Goal: Transaction & Acquisition: Book appointment/travel/reservation

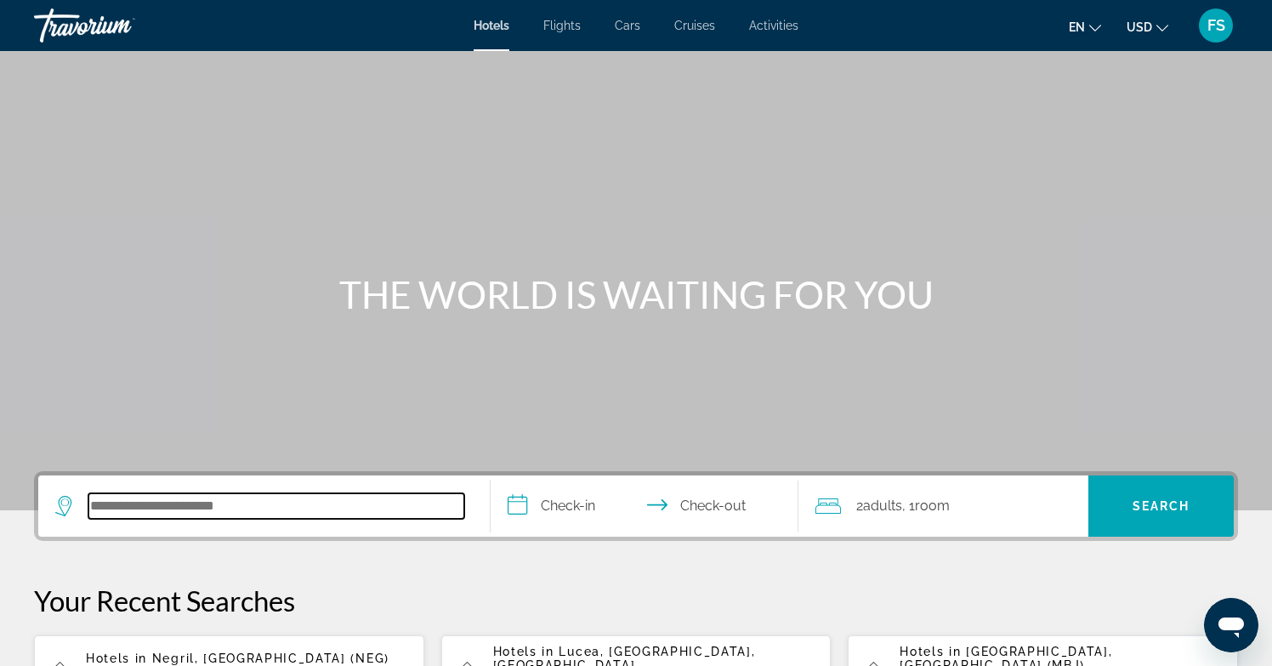
click at [121, 507] on input "Search hotel destination" at bounding box center [276, 506] width 376 height 26
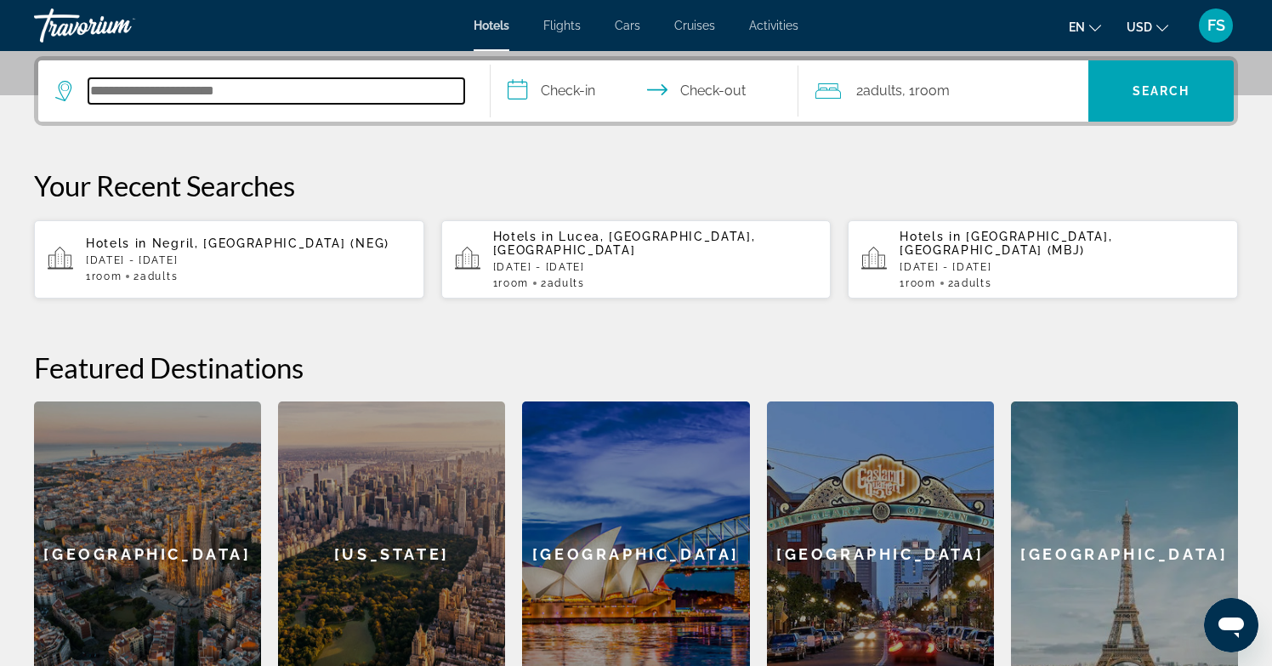
scroll to position [416, 0]
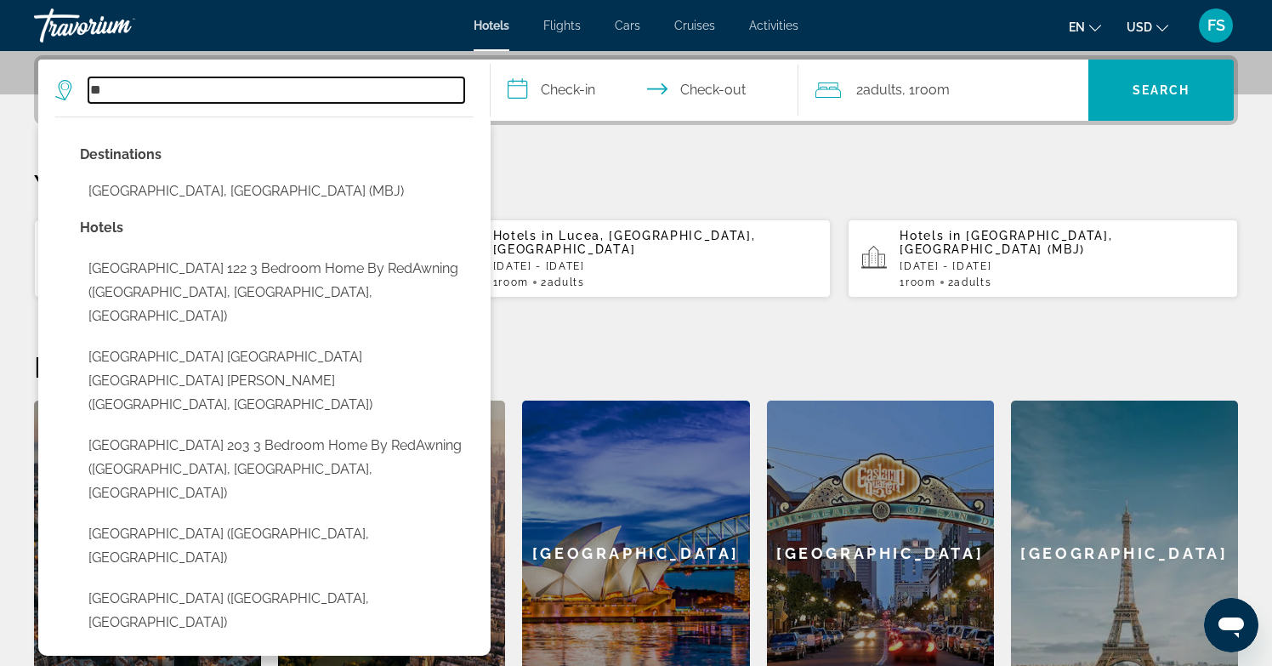
type input "*"
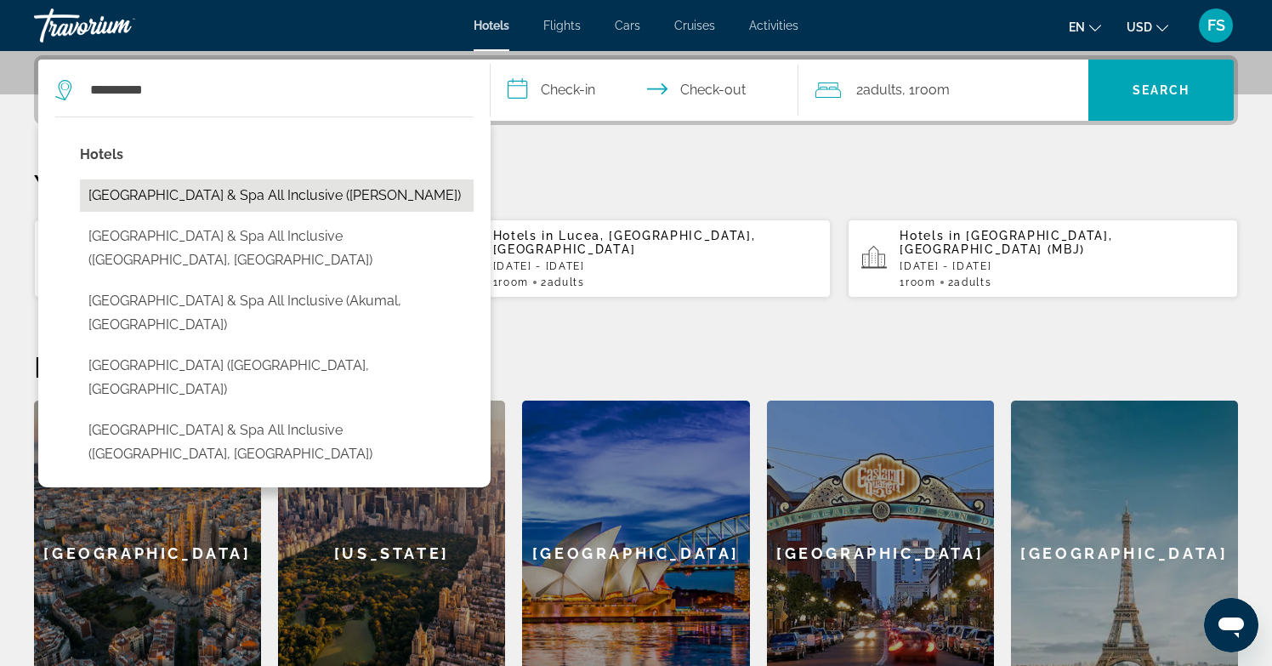
click at [162, 190] on button "[GEOGRAPHIC_DATA] & Spa All Inclusive ([PERSON_NAME])" at bounding box center [277, 195] width 394 height 32
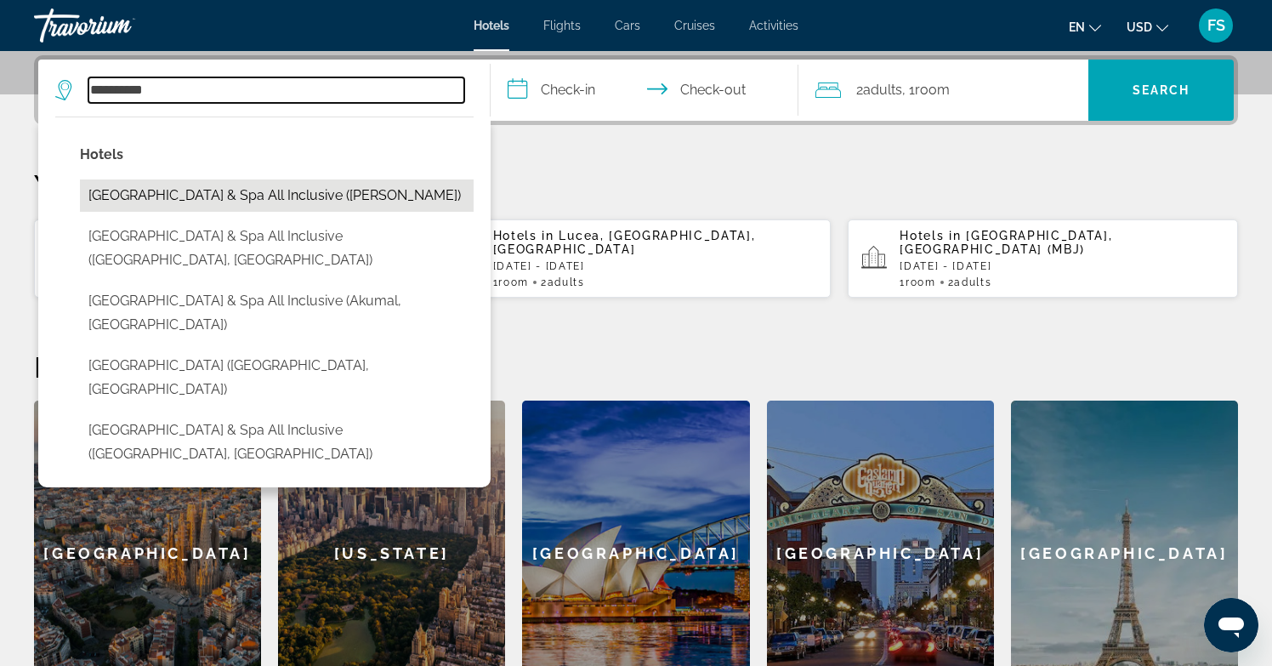
type input "**********"
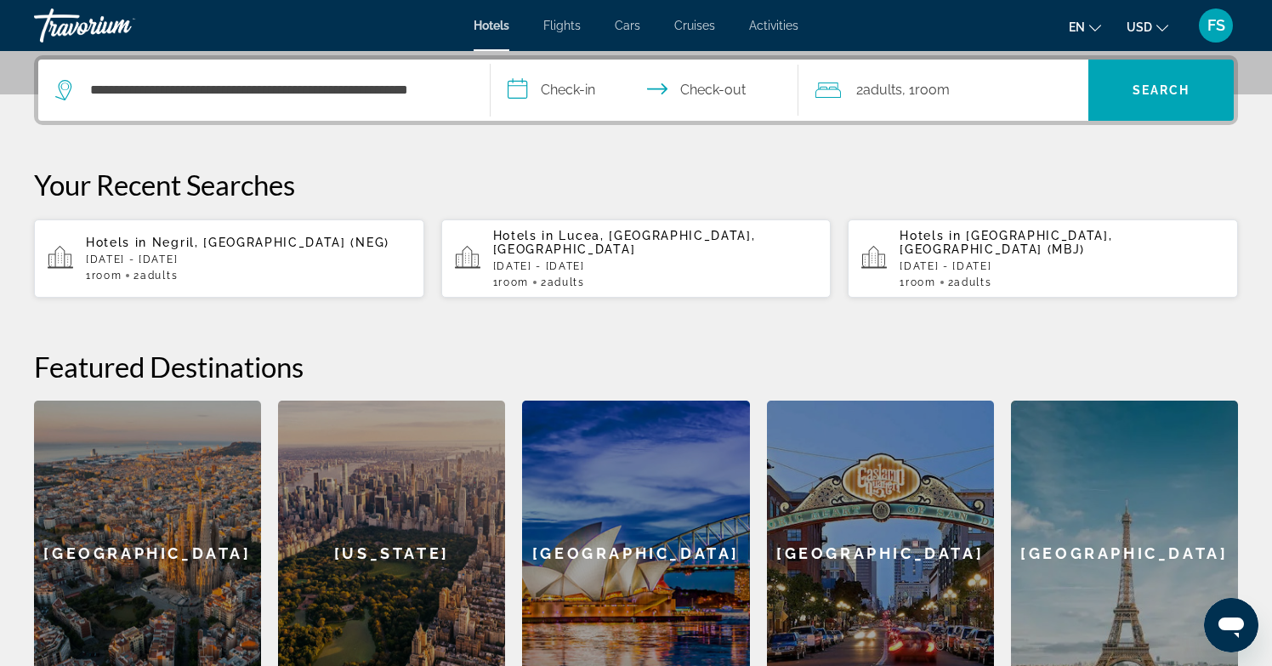
click at [596, 89] on input "**********" at bounding box center [647, 93] width 315 height 66
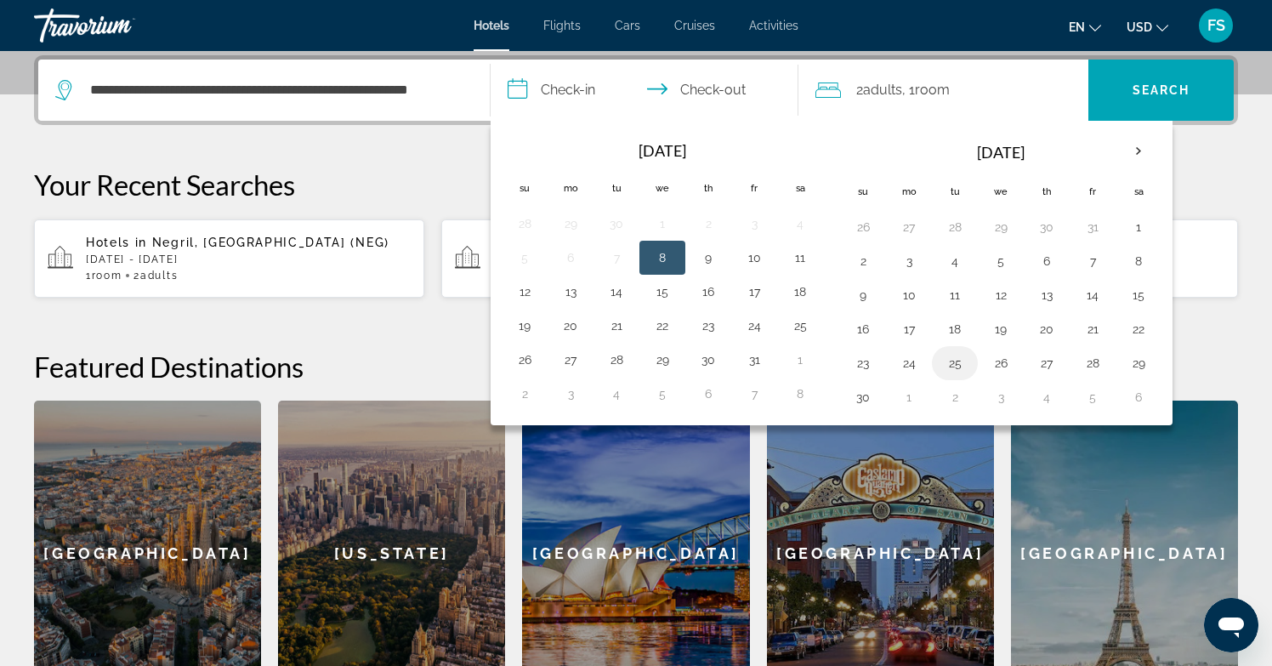
click at [958, 368] on button "25" at bounding box center [954, 363] width 27 height 24
click at [994, 366] on button "26" at bounding box center [1000, 363] width 27 height 24
type input "**********"
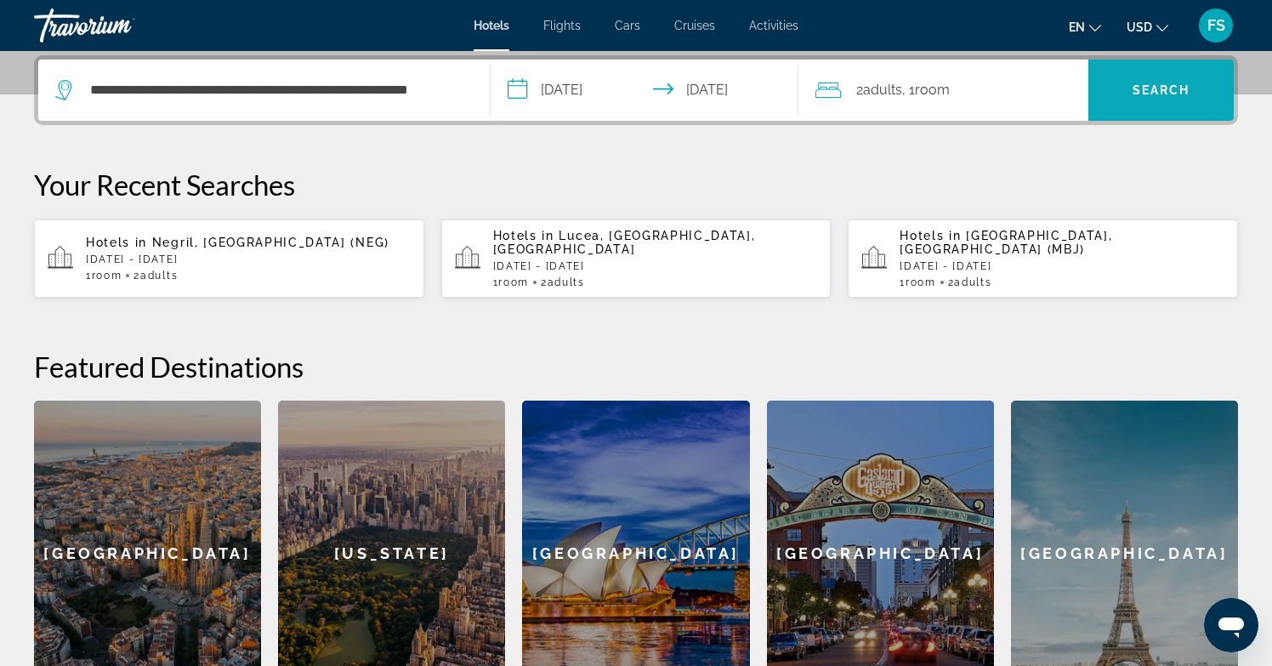
click at [1135, 94] on span "Search" at bounding box center [1161, 90] width 58 height 14
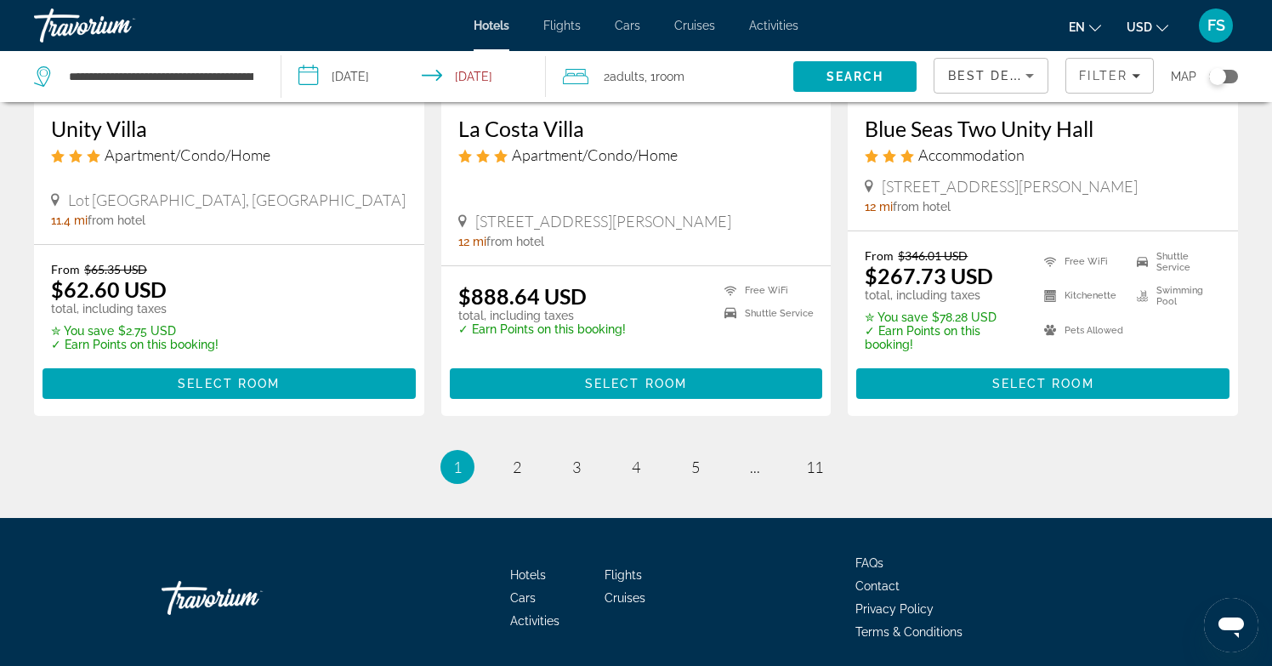
scroll to position [2350, 0]
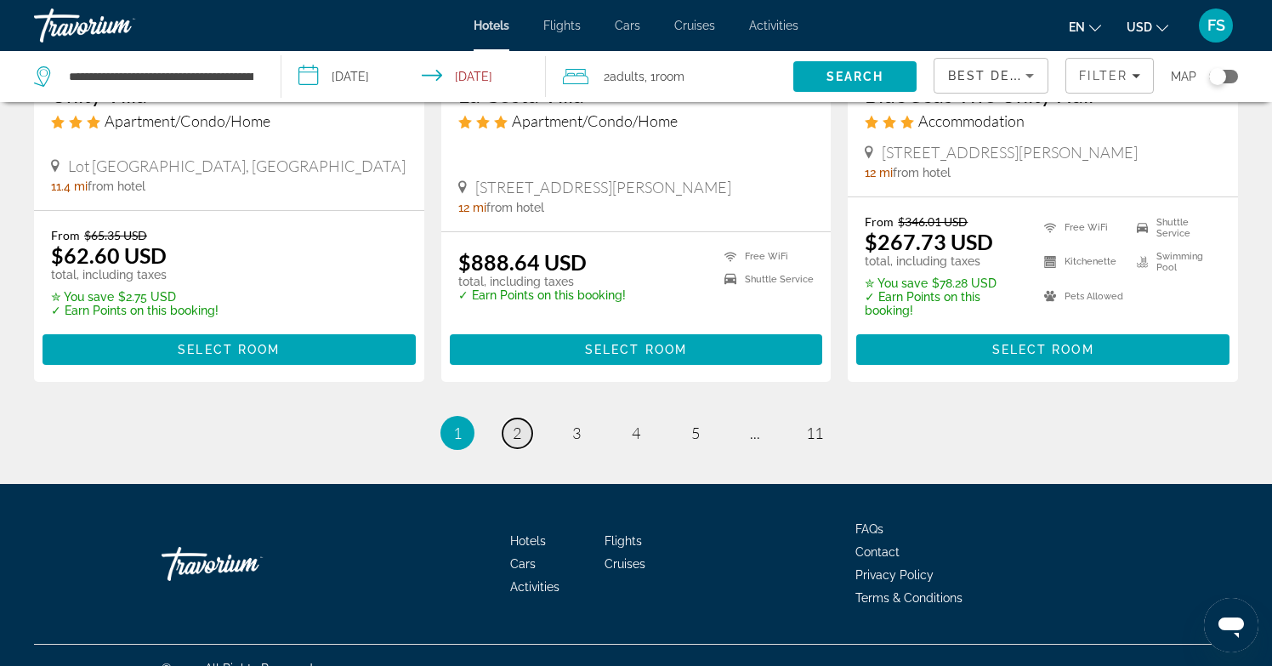
click at [517, 423] on span "2" at bounding box center [517, 432] width 9 height 19
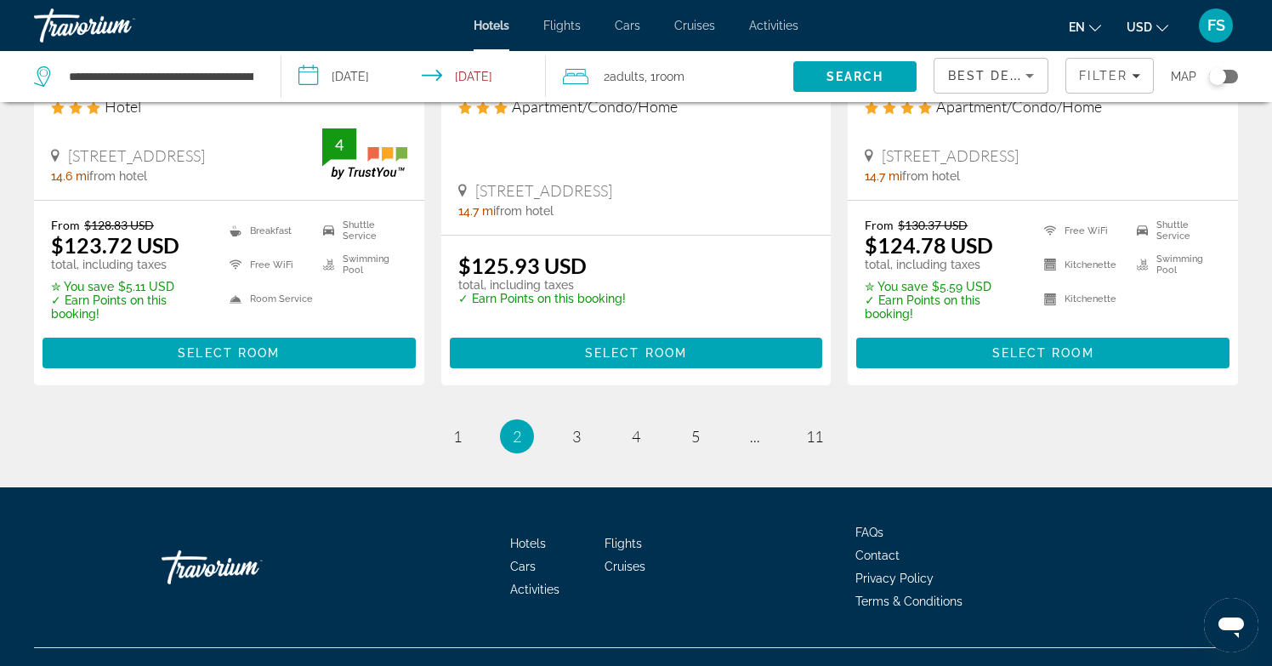
scroll to position [2382, 0]
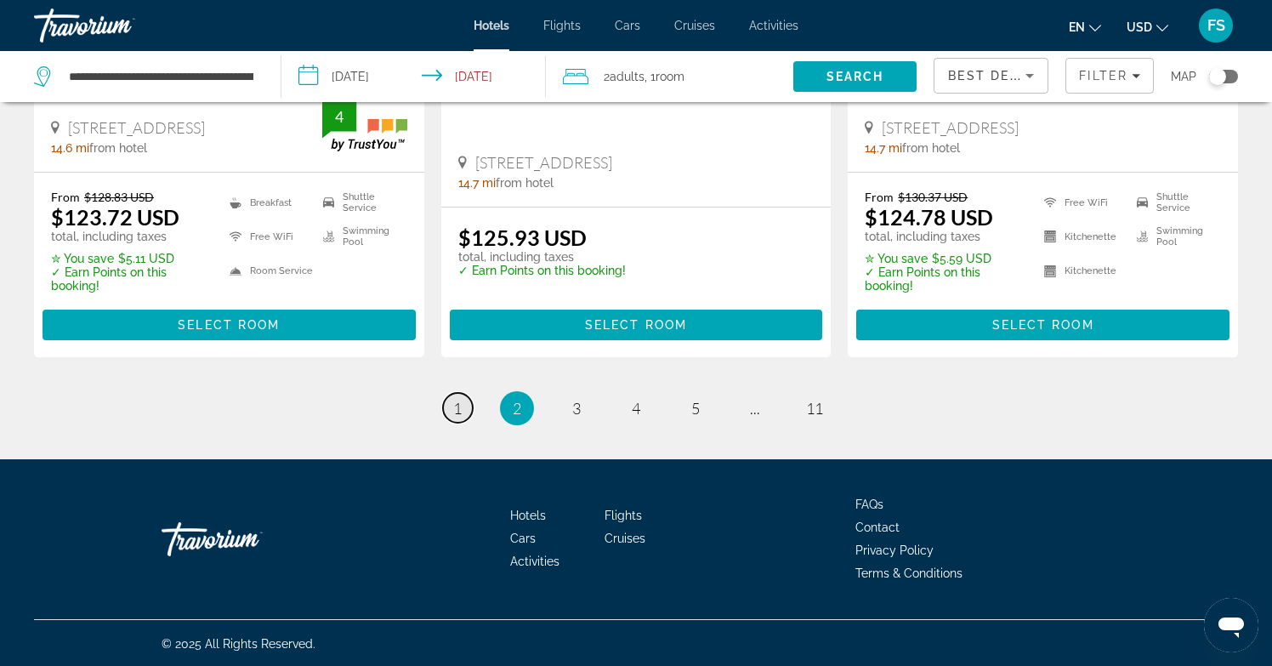
click at [457, 402] on span "1" at bounding box center [457, 408] width 9 height 19
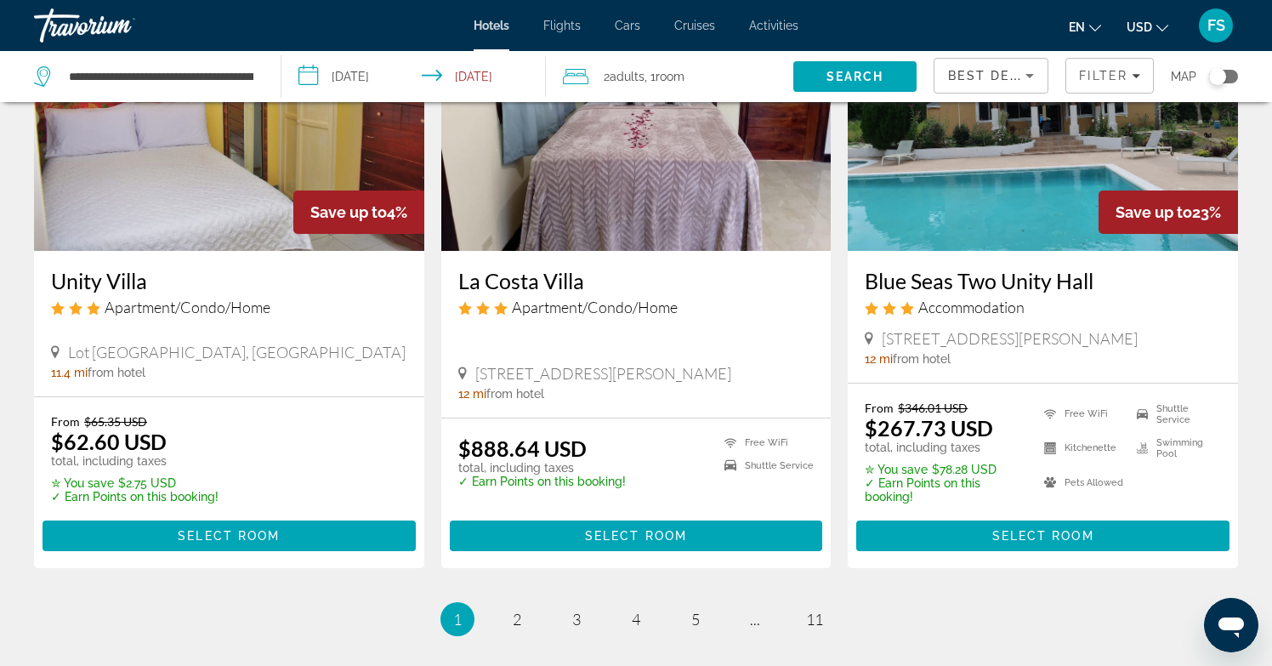
scroll to position [2165, 0]
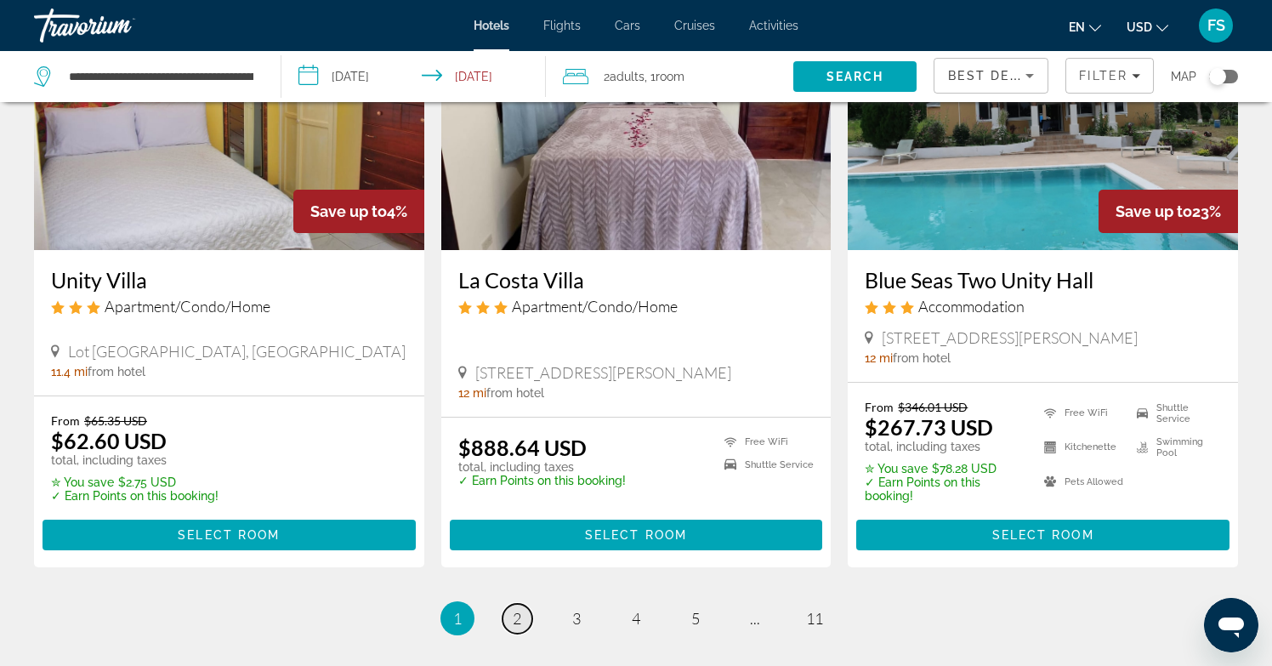
click at [519, 609] on span "2" at bounding box center [517, 618] width 9 height 19
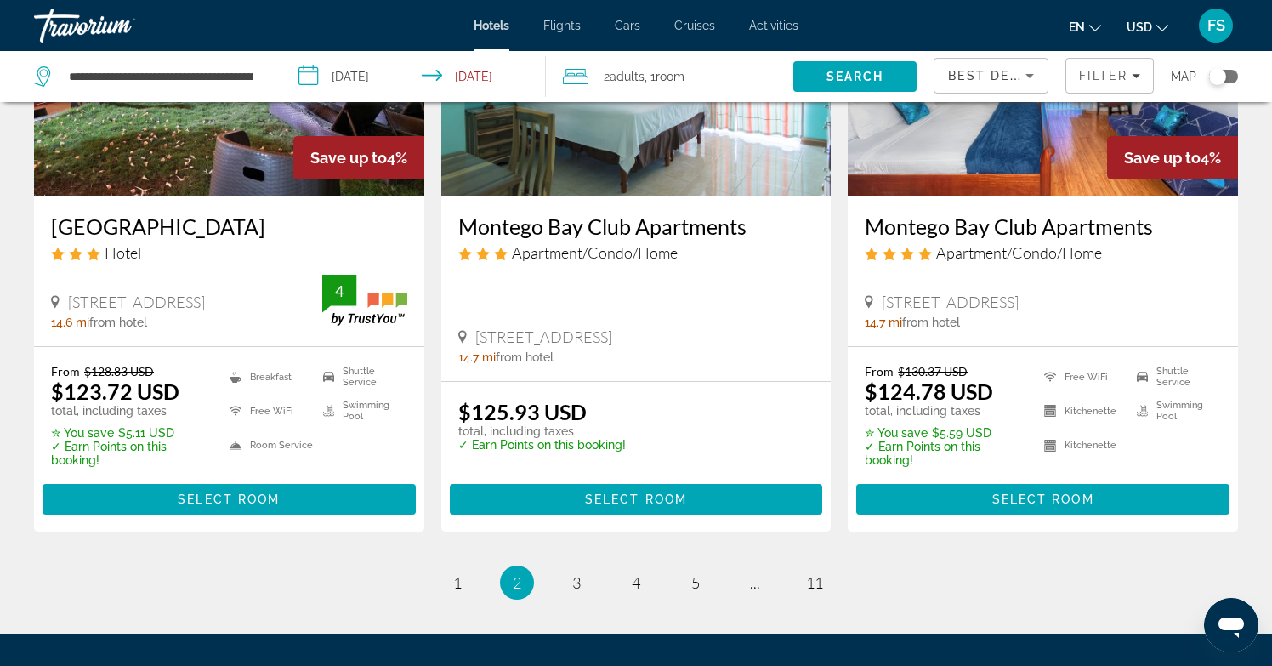
scroll to position [2210, 0]
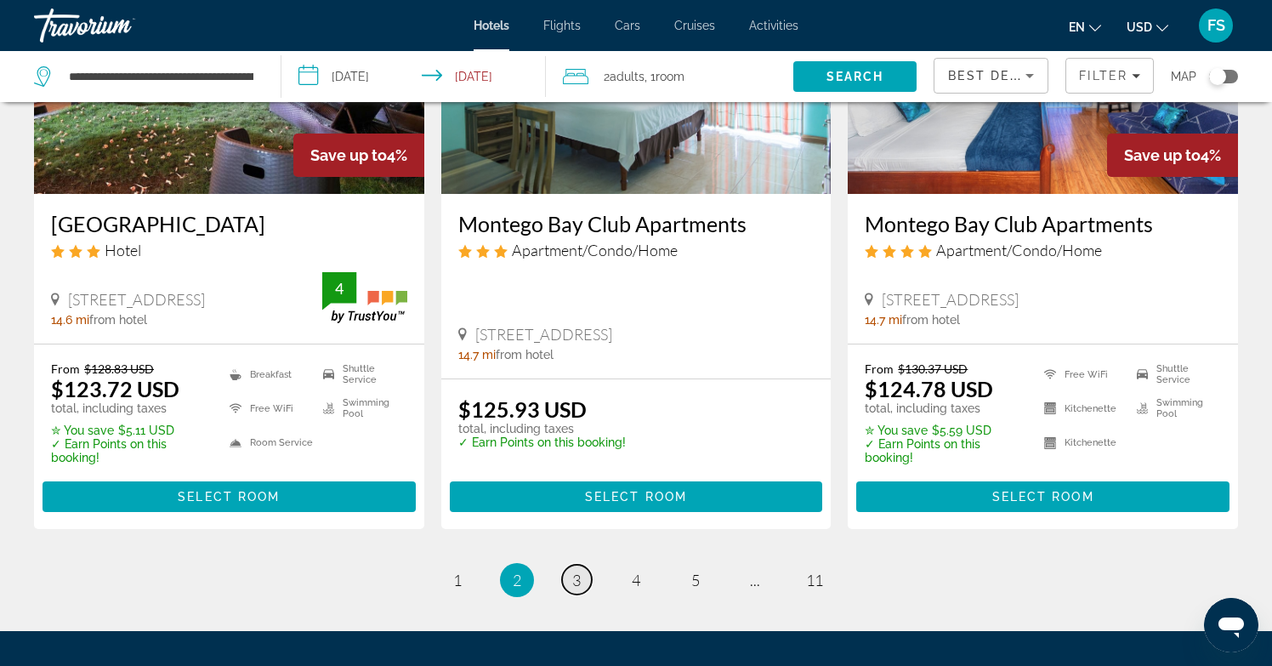
click at [576, 582] on span "3" at bounding box center [576, 579] width 9 height 19
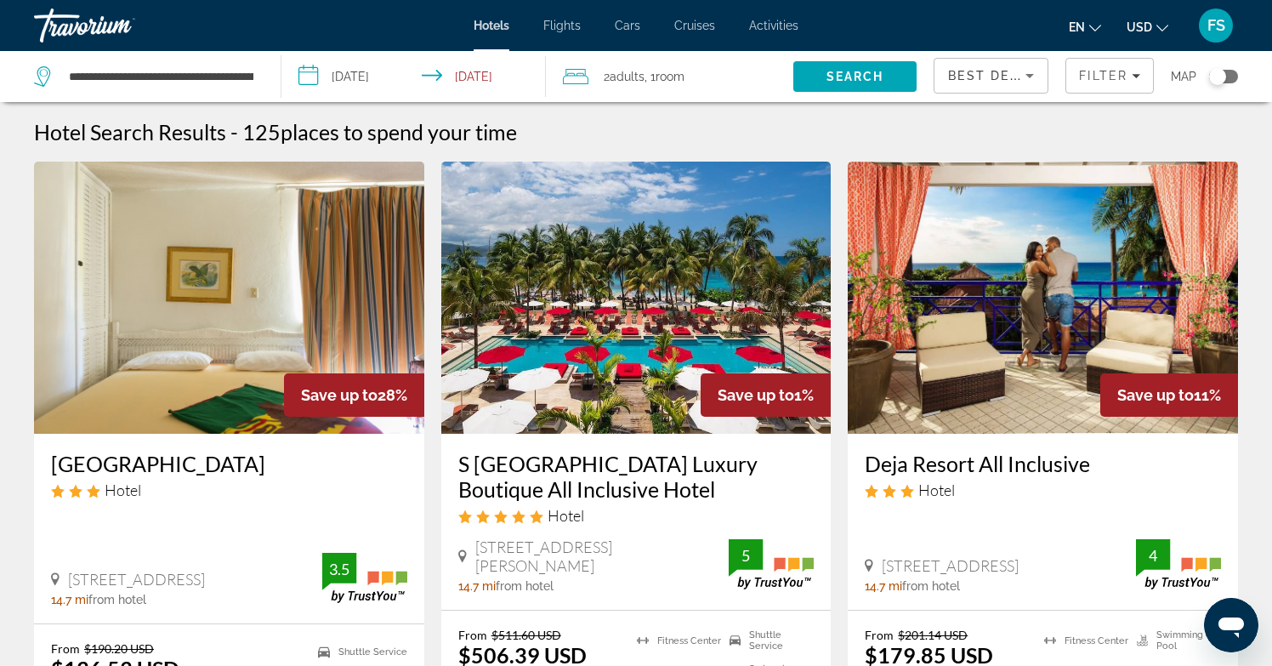
click at [1039, 315] on img "Main content" at bounding box center [1042, 298] width 390 height 272
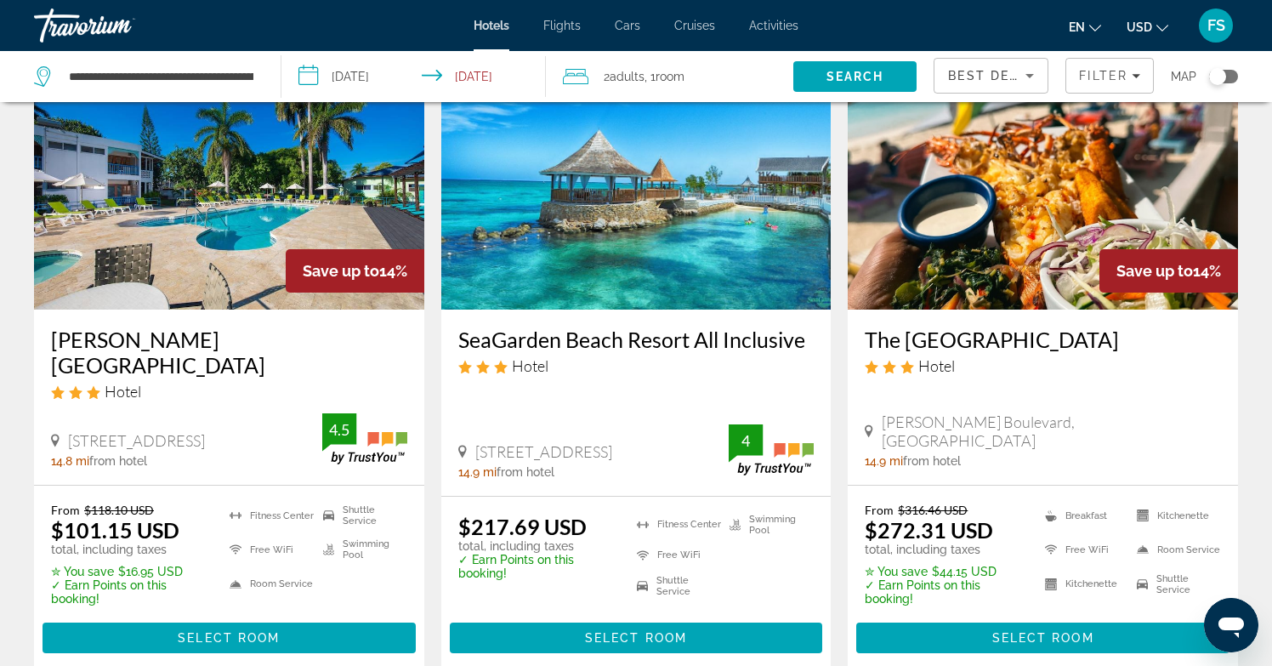
scroll to position [2081, 0]
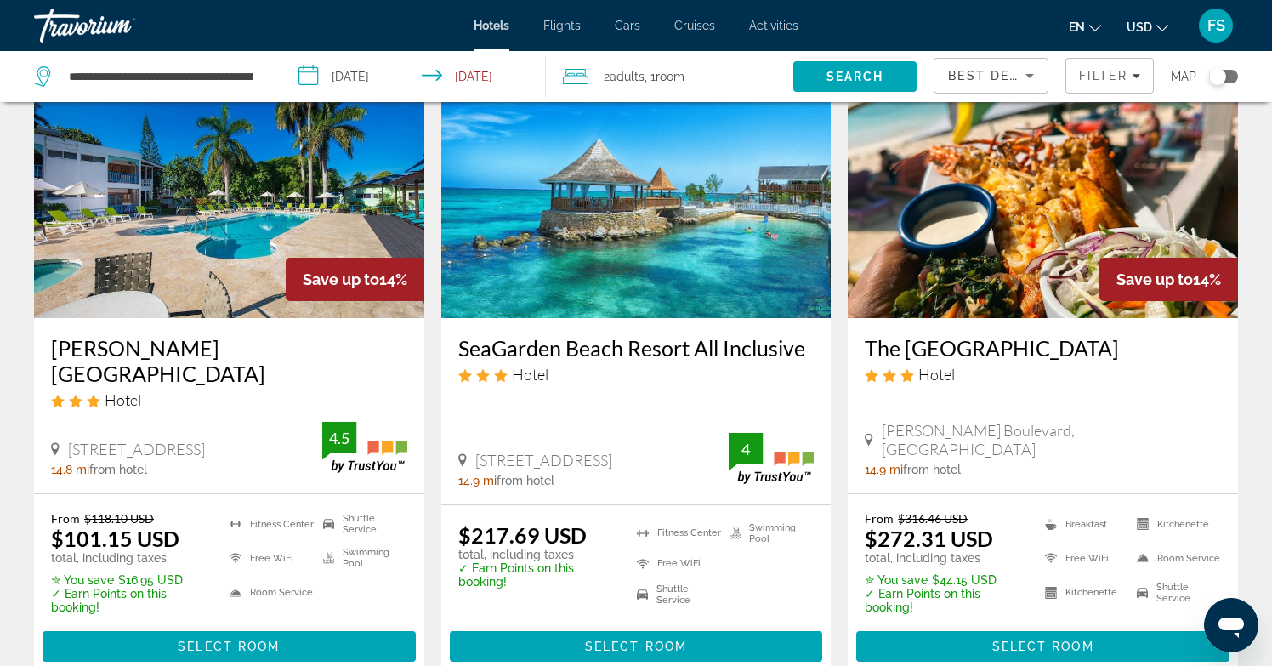
click at [585, 253] on img "Main content" at bounding box center [636, 182] width 390 height 272
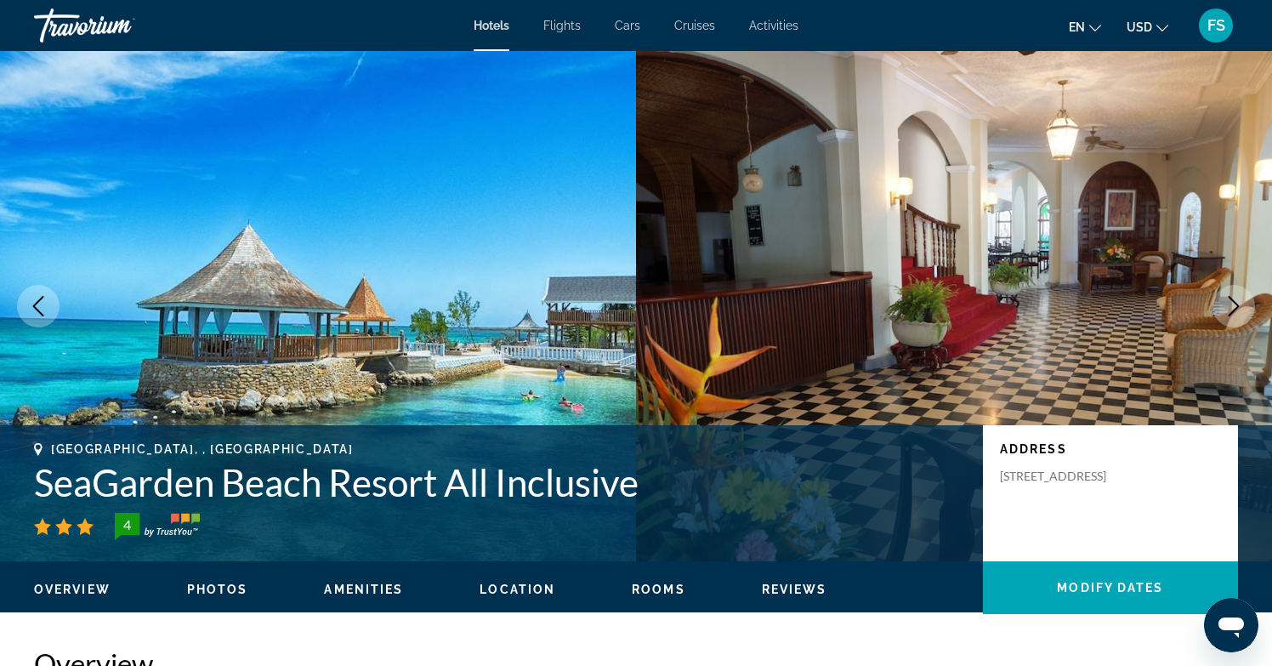
click at [943, 310] on img "Main content" at bounding box center [954, 306] width 636 height 510
click at [1237, 309] on icon "Next image" at bounding box center [1233, 306] width 20 height 20
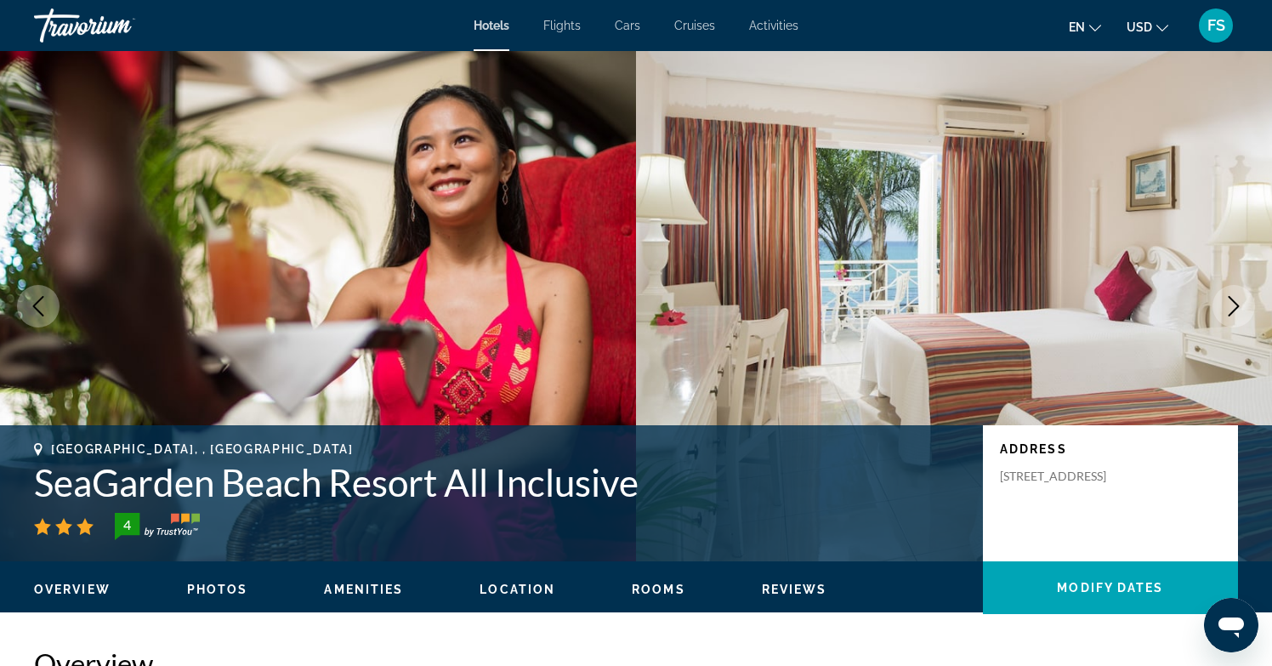
click at [1237, 309] on icon "Next image" at bounding box center [1233, 306] width 20 height 20
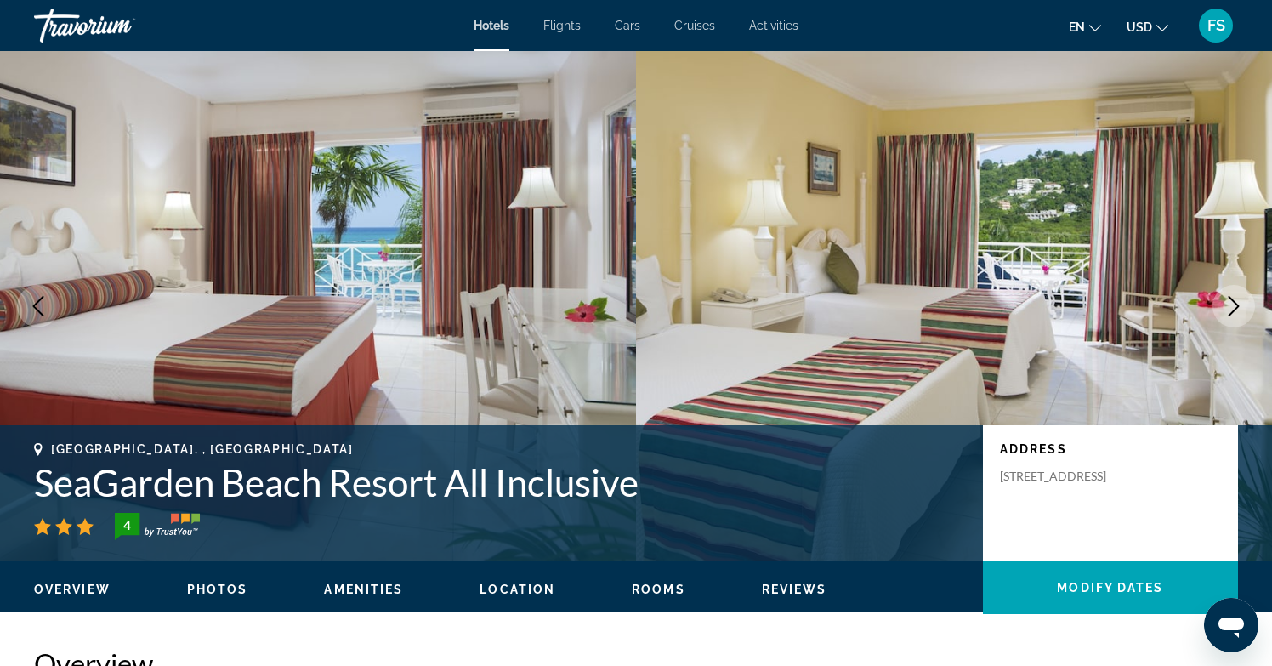
click at [1237, 310] on icon "Next image" at bounding box center [1233, 306] width 20 height 20
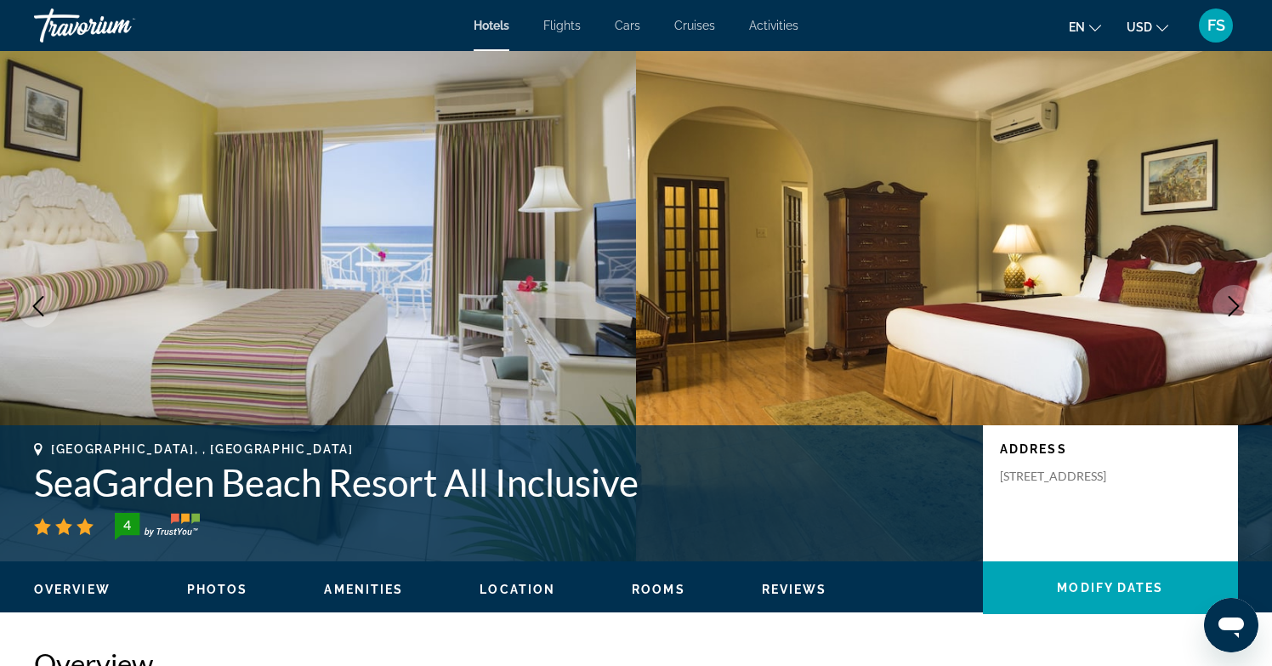
click at [1237, 311] on icon "Next image" at bounding box center [1233, 306] width 20 height 20
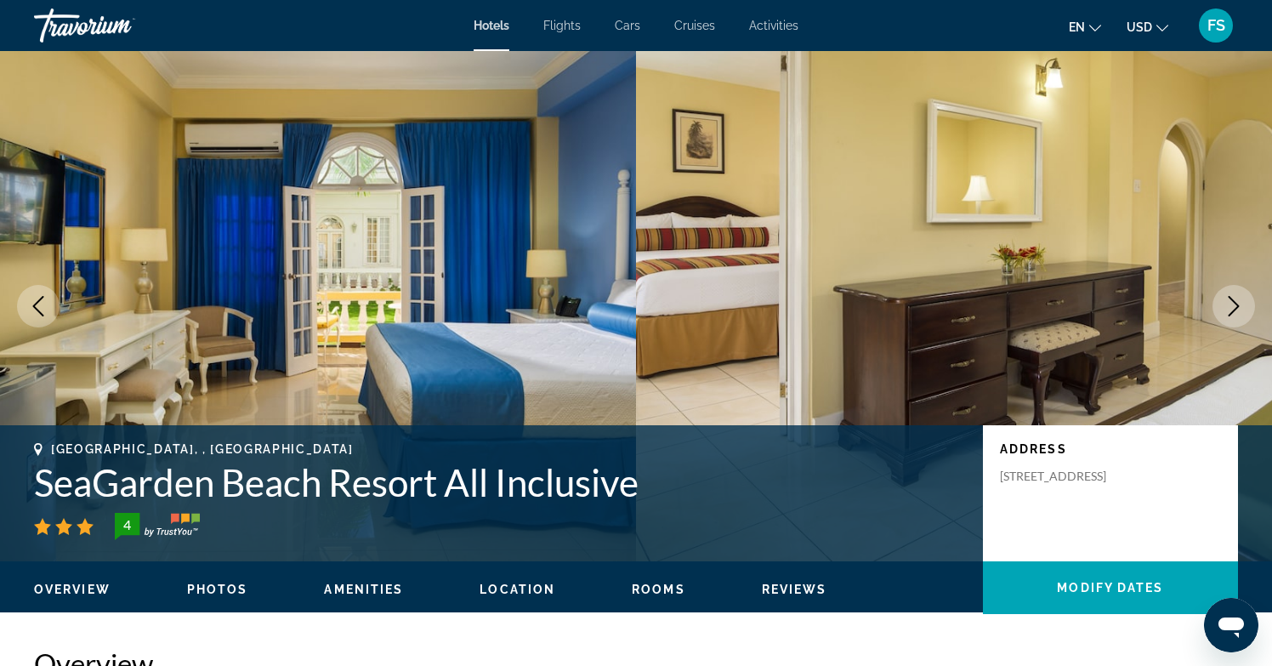
click at [1237, 311] on icon "Next image" at bounding box center [1233, 306] width 20 height 20
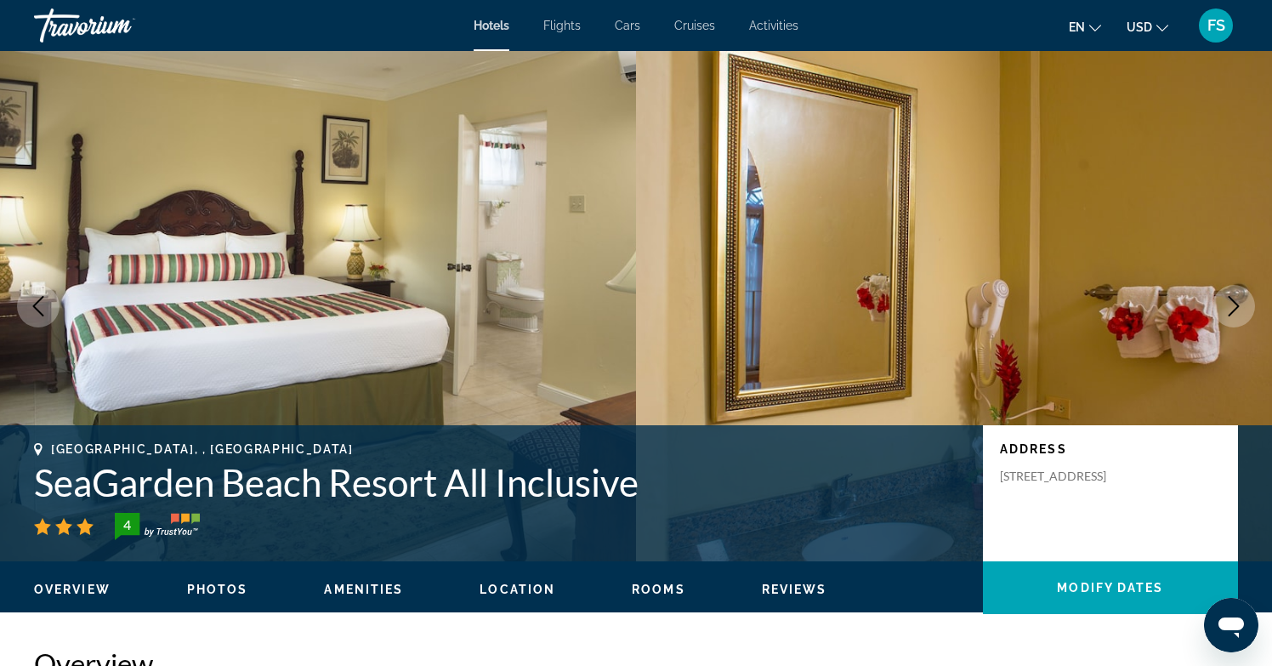
click at [1237, 311] on icon "Next image" at bounding box center [1233, 306] width 20 height 20
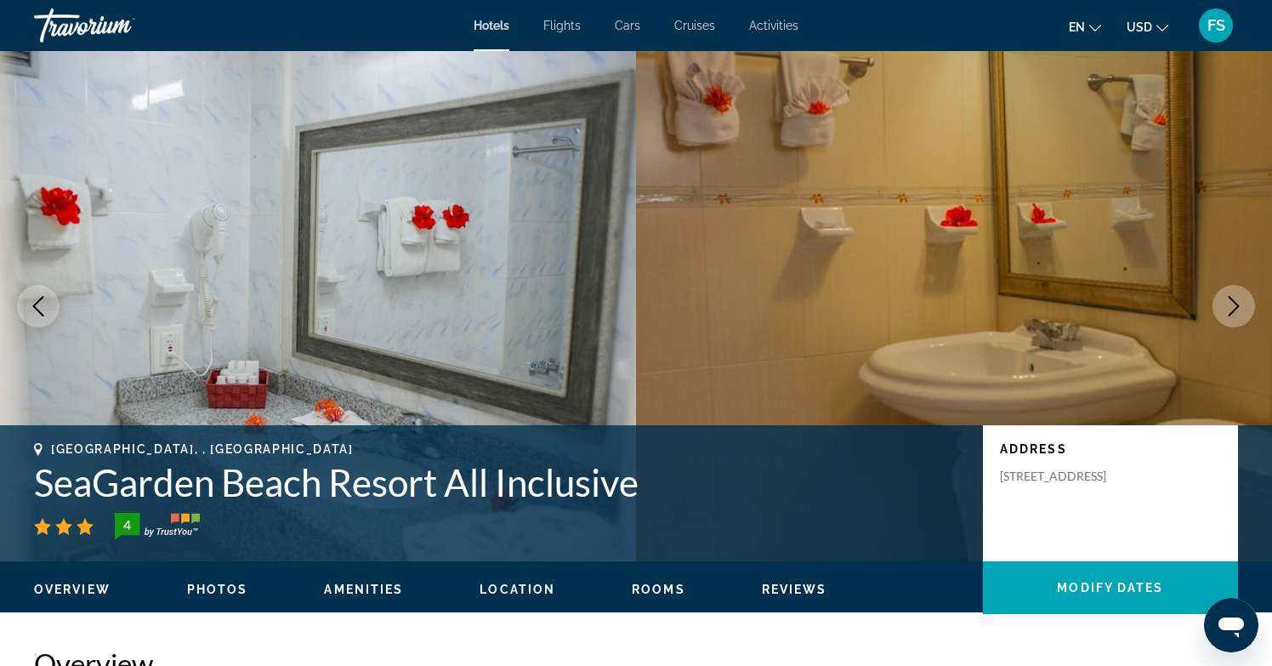
click at [766, 591] on span "Reviews" at bounding box center [794, 589] width 65 height 14
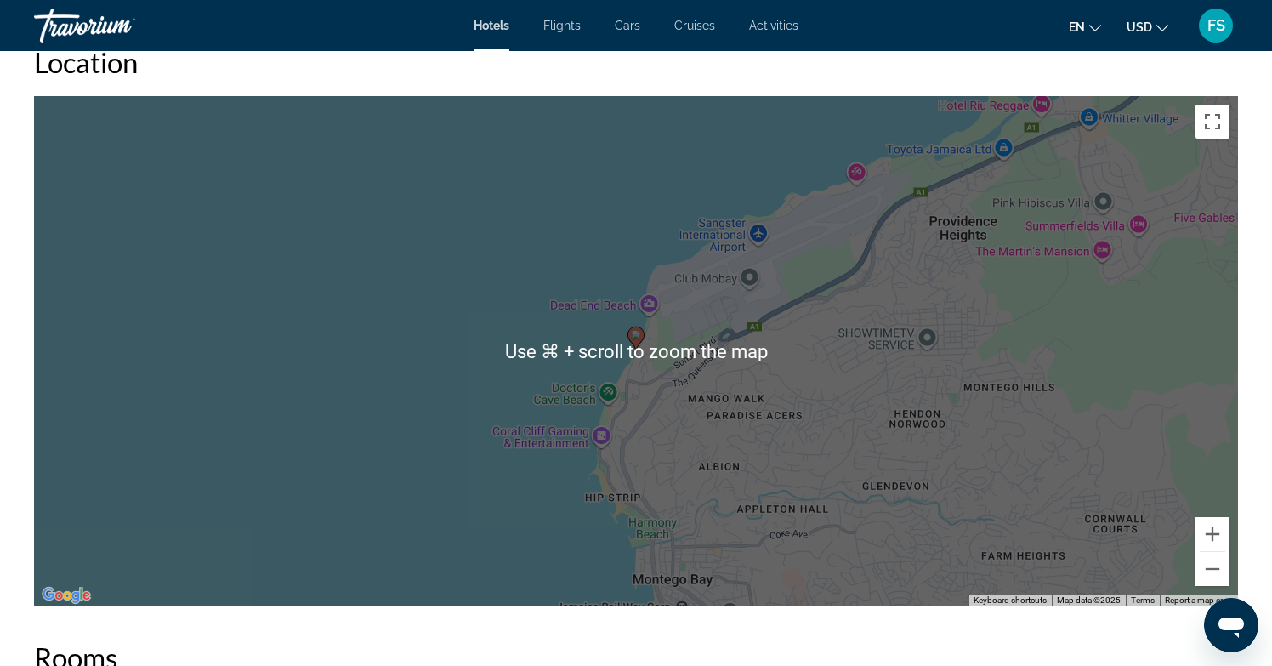
scroll to position [1619, 0]
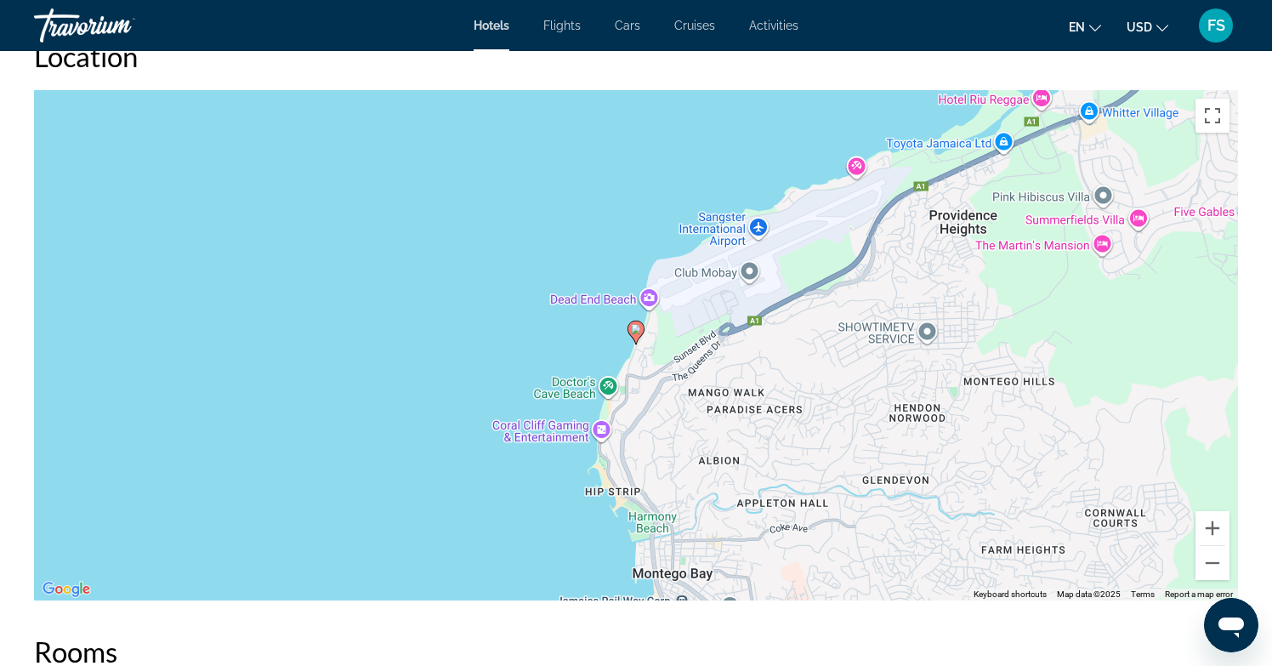
click at [464, 323] on div "To activate drag with keyboard, press Alt + Enter. Once in keyboard drag state,…" at bounding box center [636, 345] width 1204 height 510
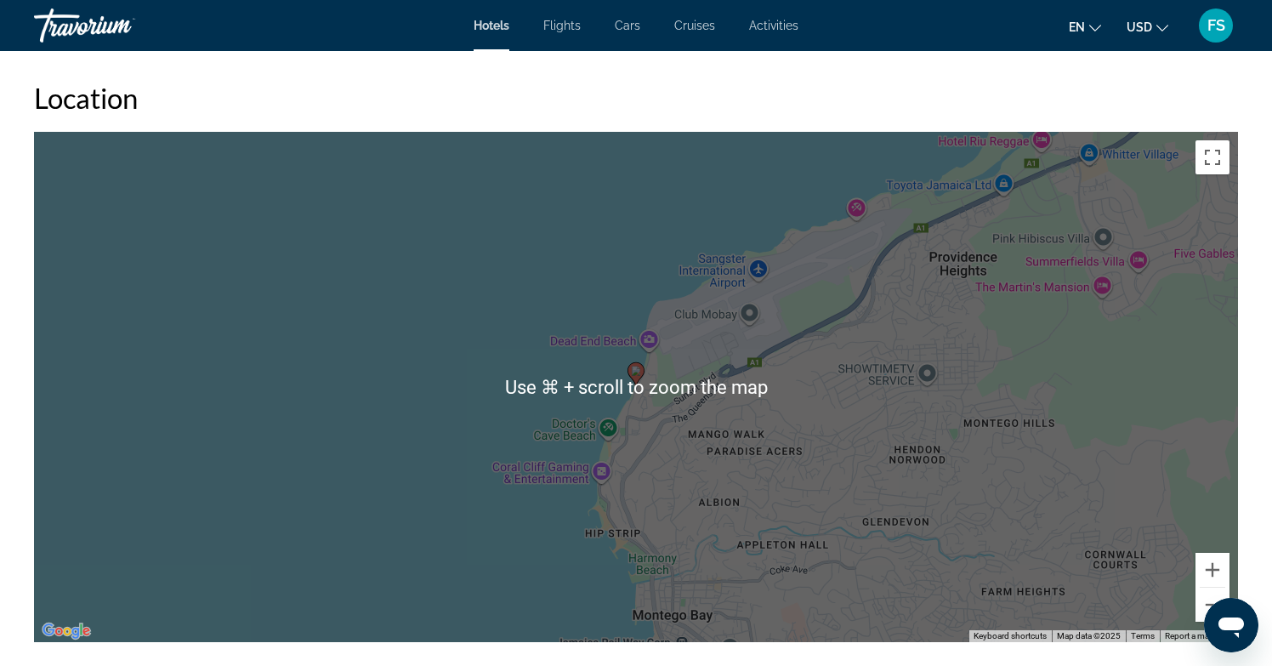
scroll to position [1578, 0]
click at [594, 105] on h2 "Location" at bounding box center [636, 97] width 1204 height 34
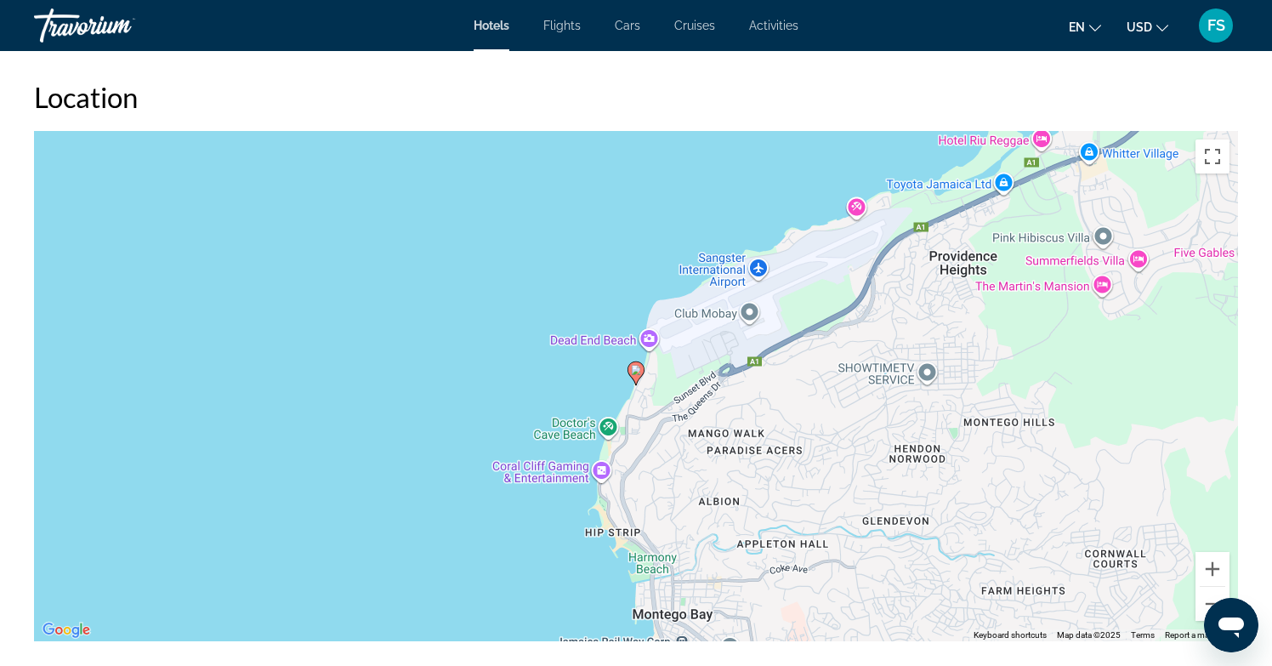
click at [393, 119] on div "Location ← Move left → Move right ↑ Move up ↓ Move down + Zoom in - Zoom out Ho…" at bounding box center [636, 360] width 1204 height 561
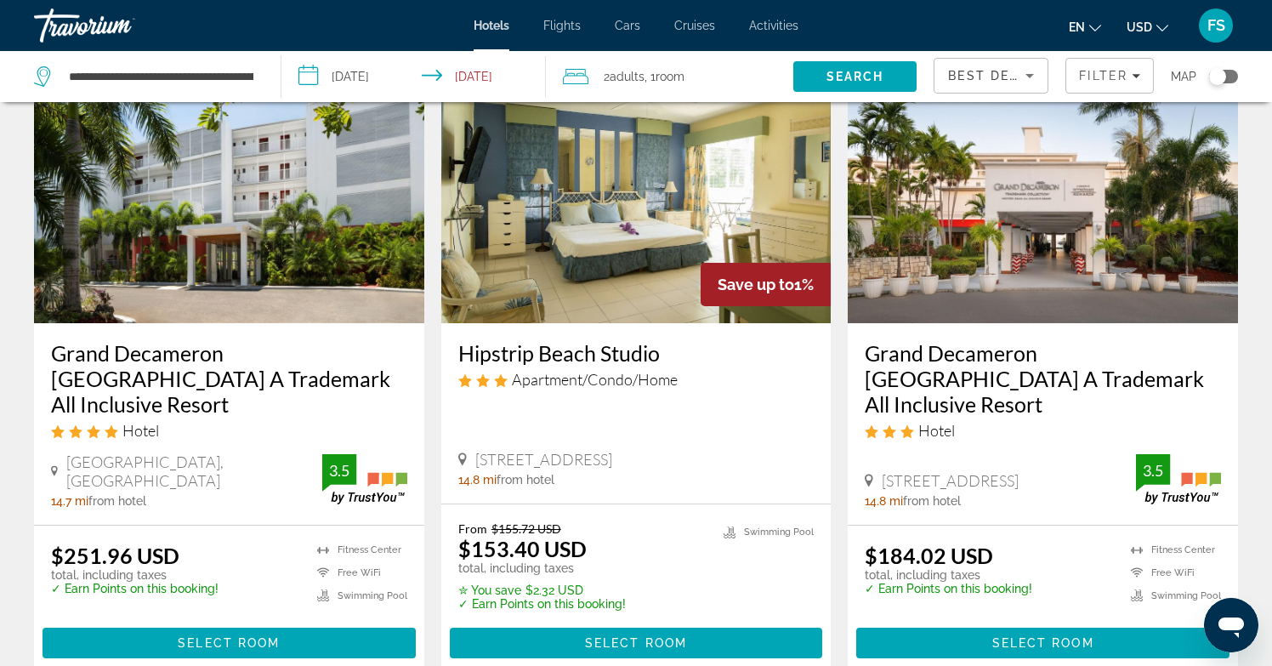
scroll to position [1413, 0]
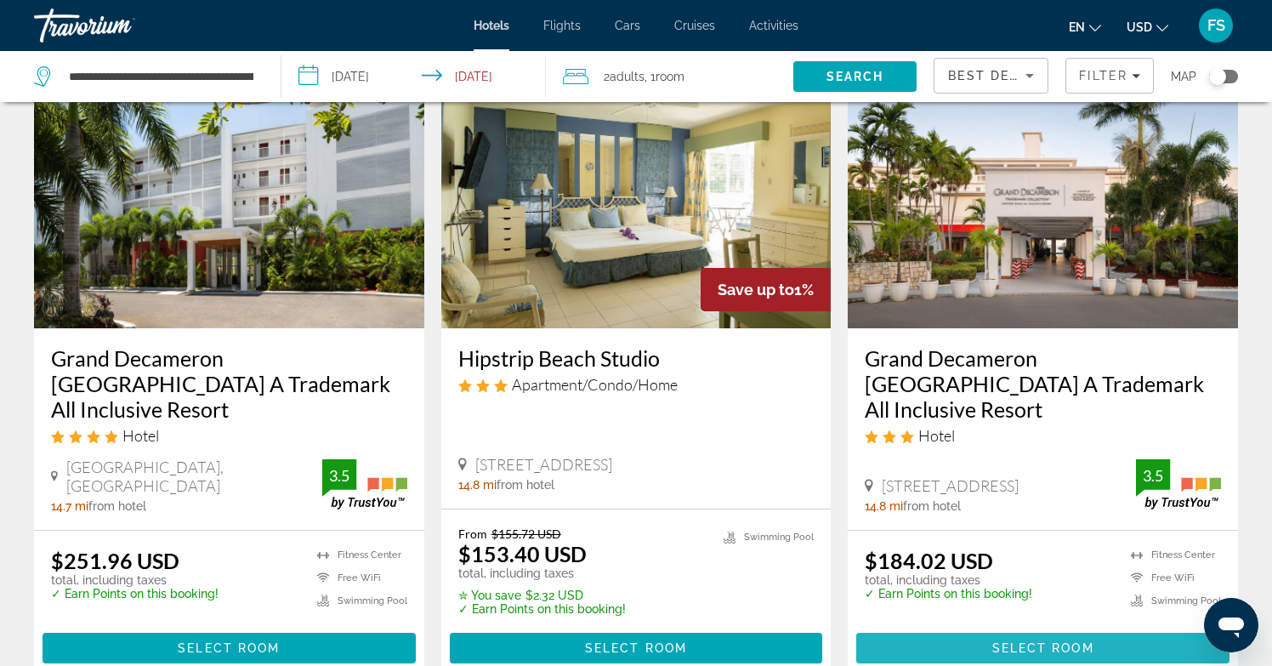
click at [1017, 641] on span "Select Room" at bounding box center [1043, 648] width 102 height 14
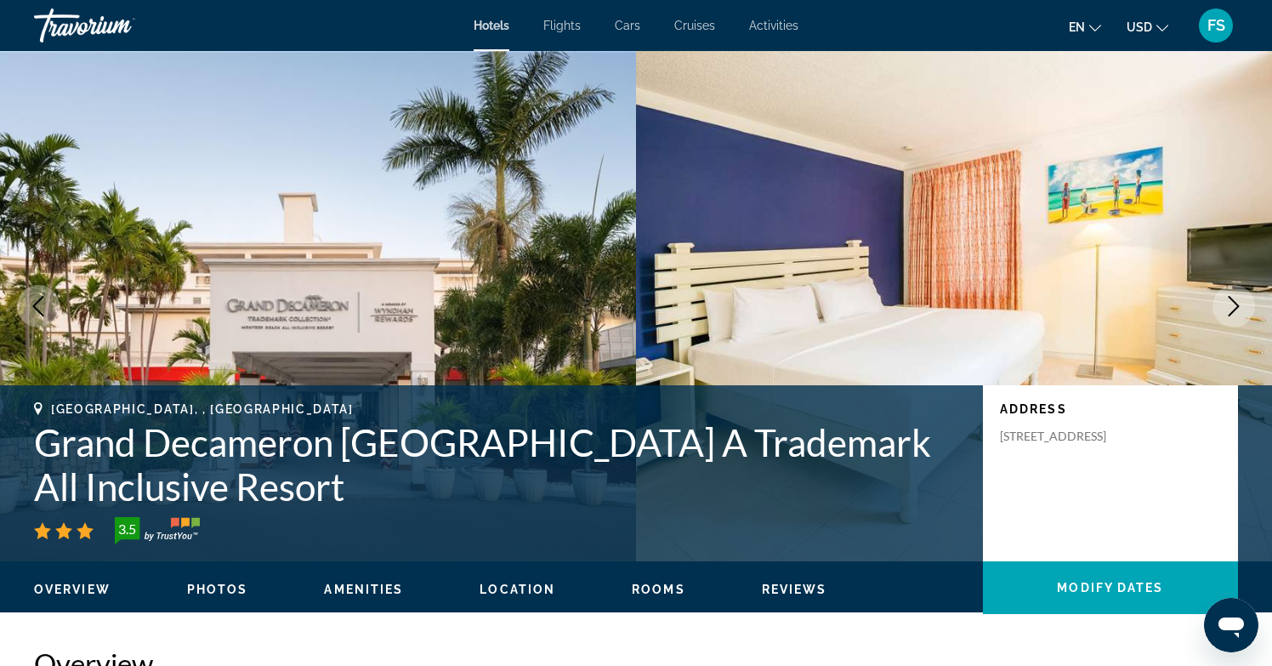
click at [972, 255] on img "Main content" at bounding box center [954, 306] width 636 height 510
click at [1239, 305] on icon "Next image" at bounding box center [1233, 306] width 20 height 20
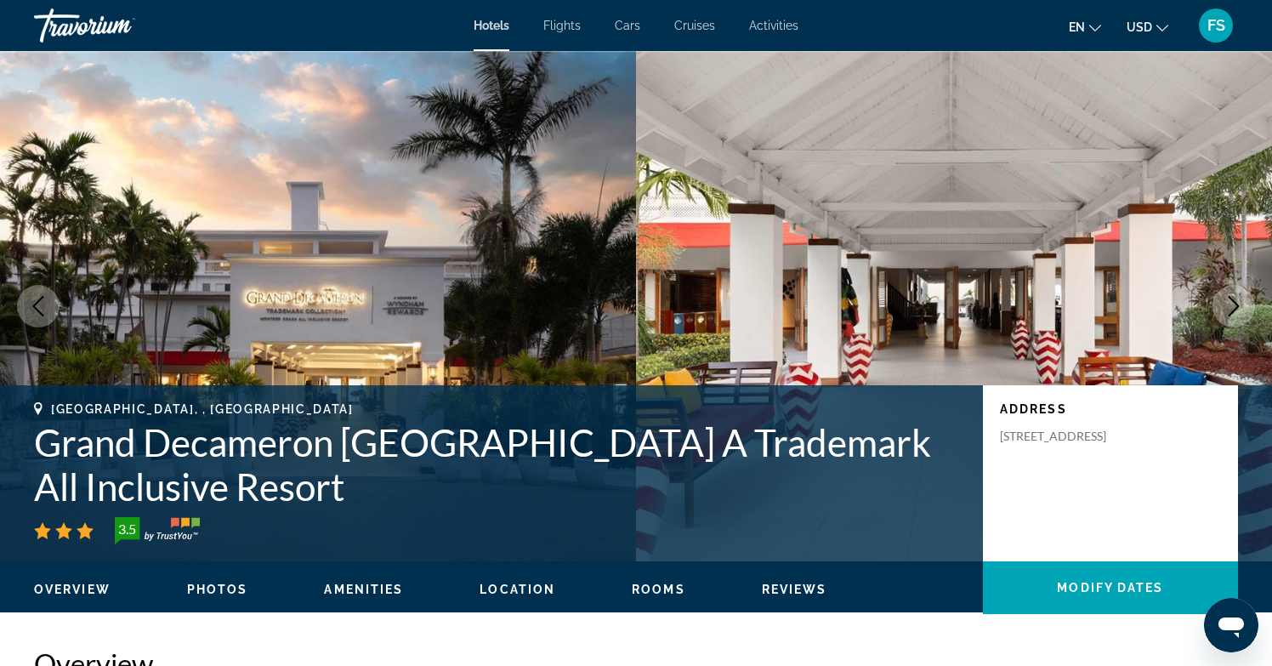
click at [1239, 306] on icon "Next image" at bounding box center [1233, 306] width 20 height 20
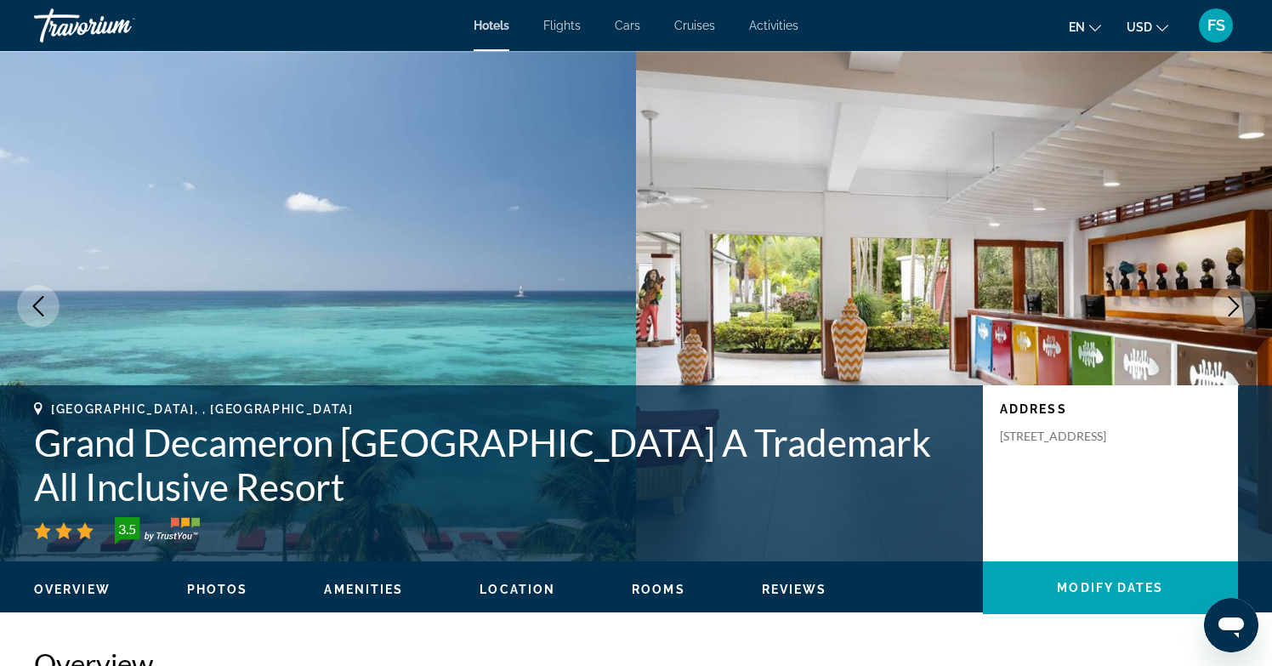
click at [1239, 306] on icon "Next image" at bounding box center [1233, 306] width 20 height 20
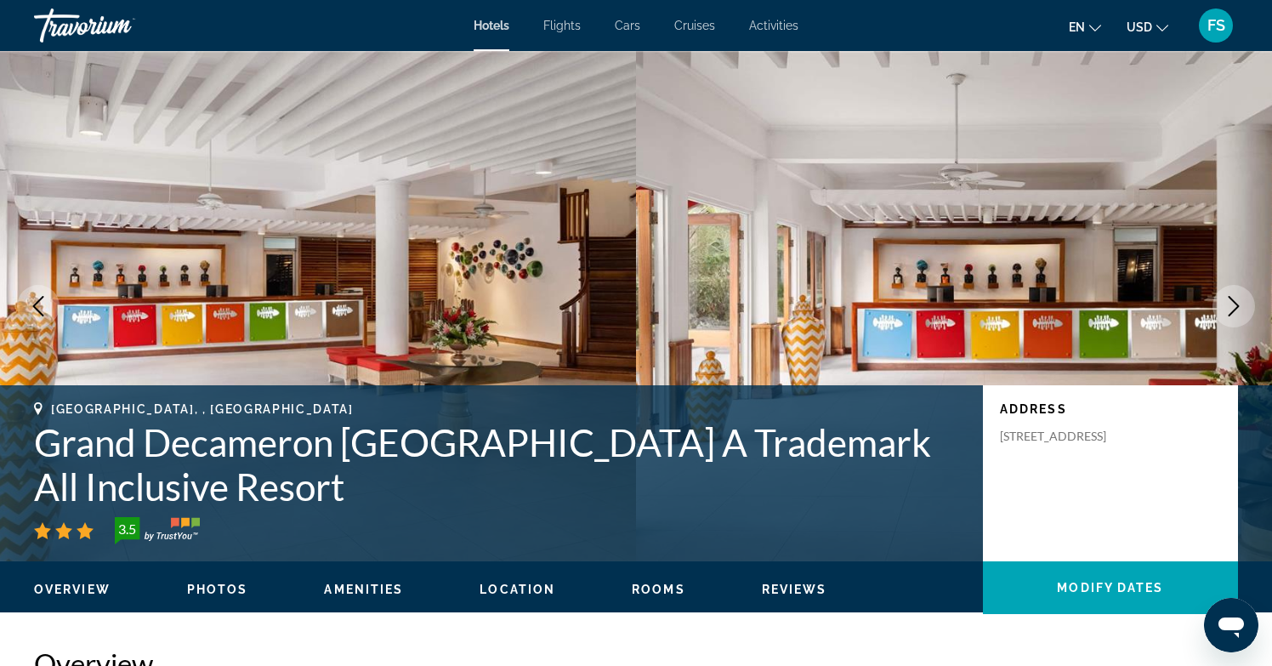
click at [1239, 306] on icon "Next image" at bounding box center [1233, 306] width 20 height 20
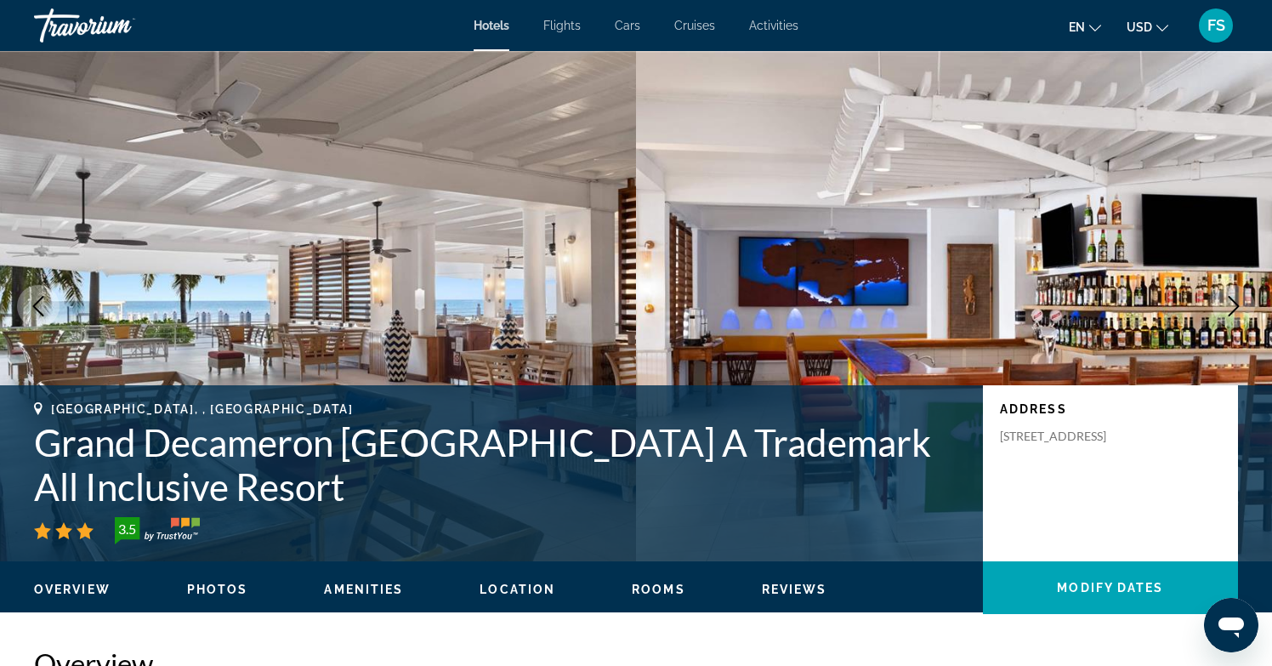
click at [1239, 306] on icon "Next image" at bounding box center [1233, 306] width 20 height 20
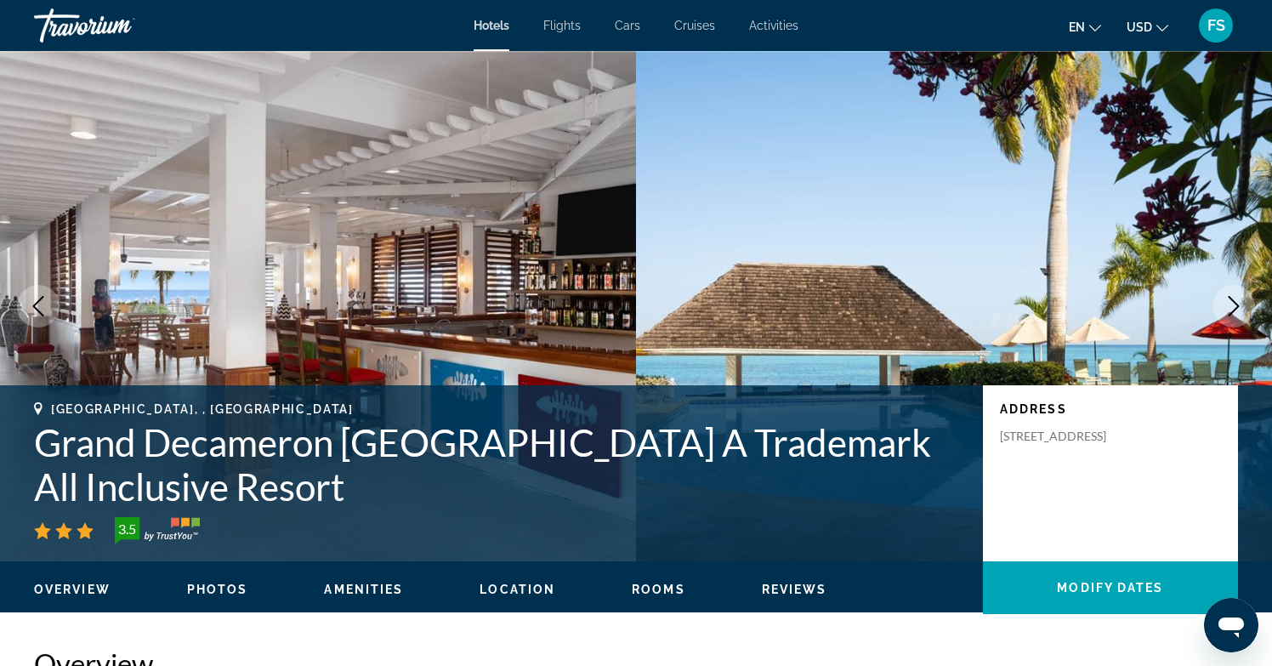
click at [1239, 306] on icon "Next image" at bounding box center [1233, 306] width 20 height 20
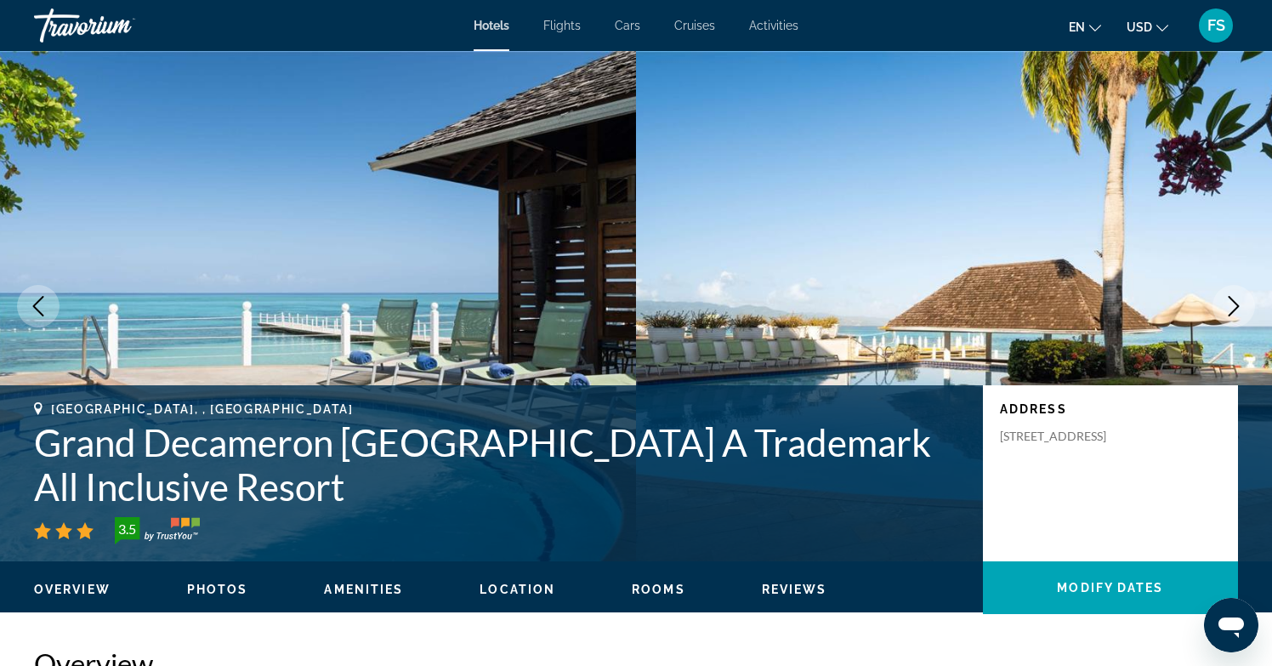
click at [805, 593] on span "Reviews" at bounding box center [794, 589] width 65 height 14
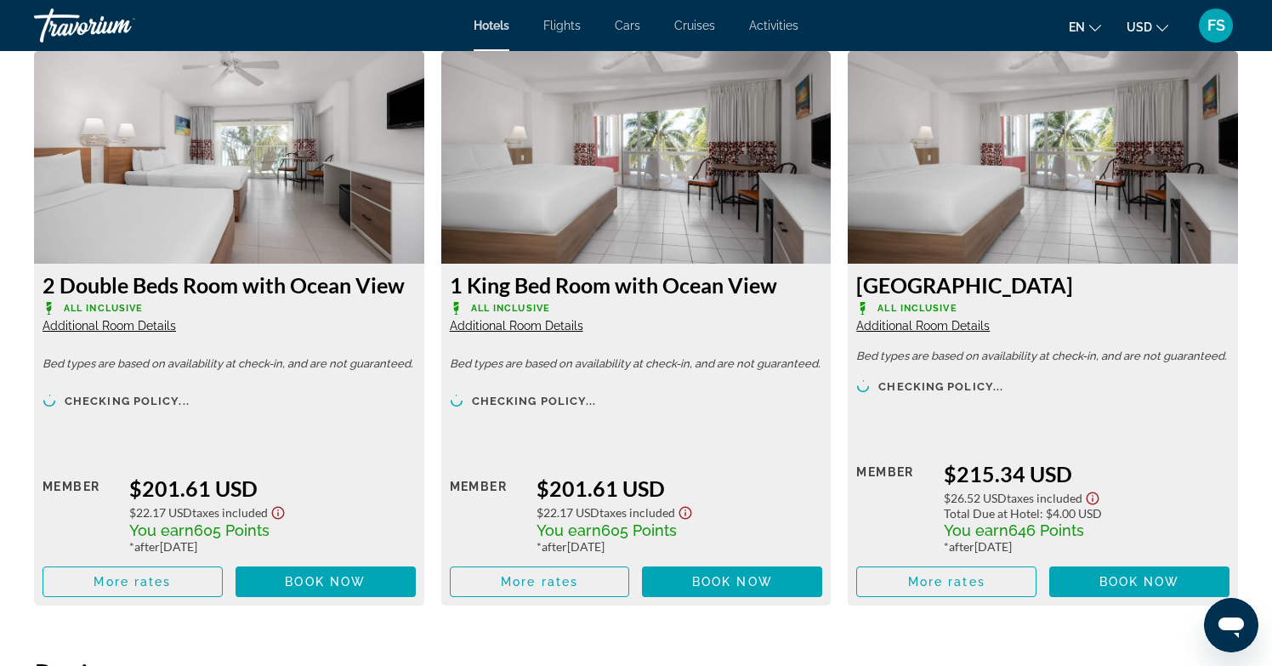
scroll to position [2873, 0]
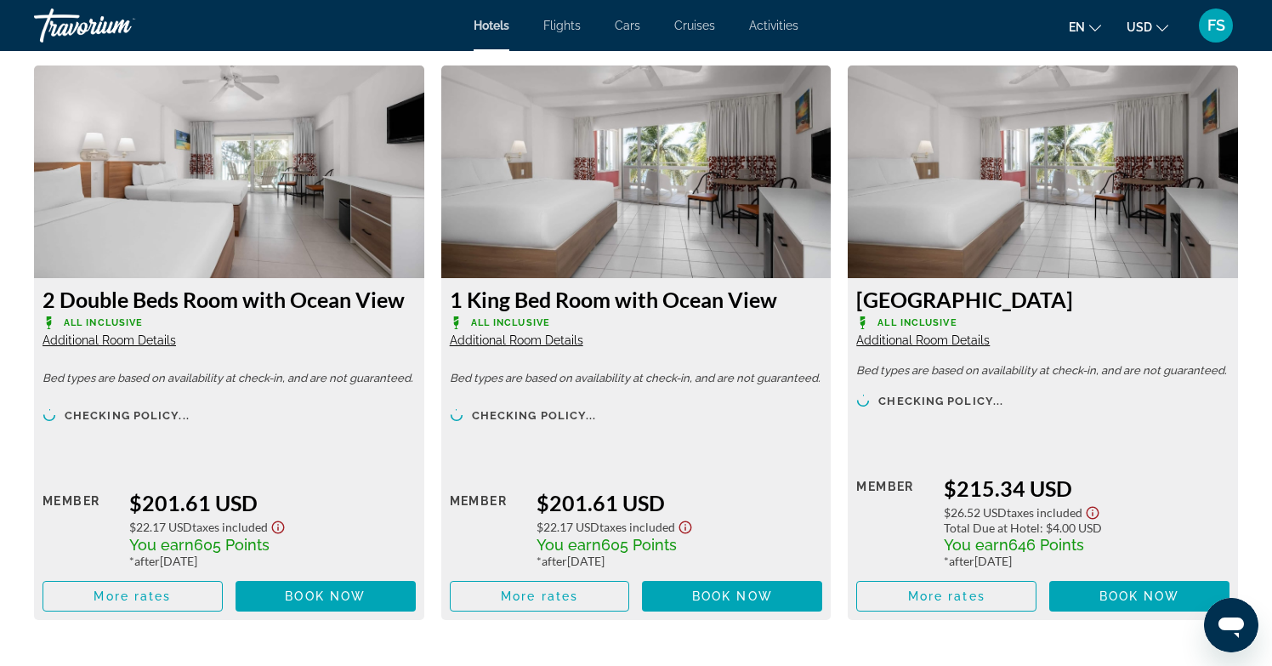
click at [970, 236] on img "Main content" at bounding box center [1042, 171] width 390 height 213
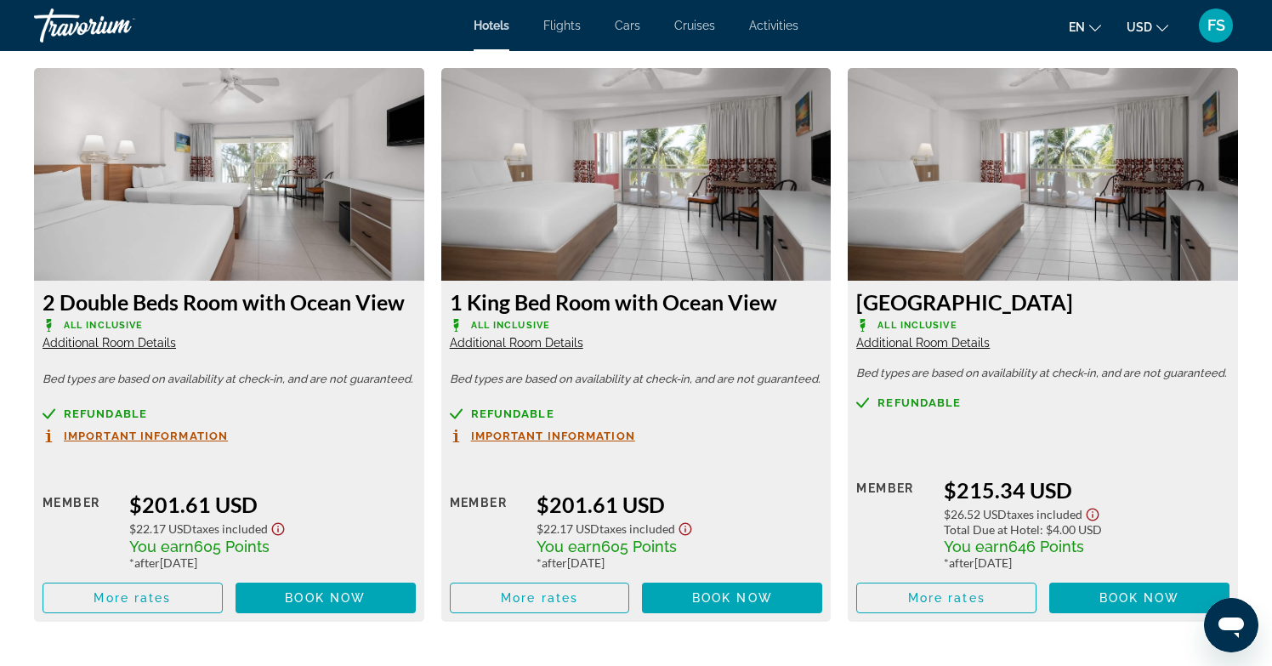
scroll to position [2876, 0]
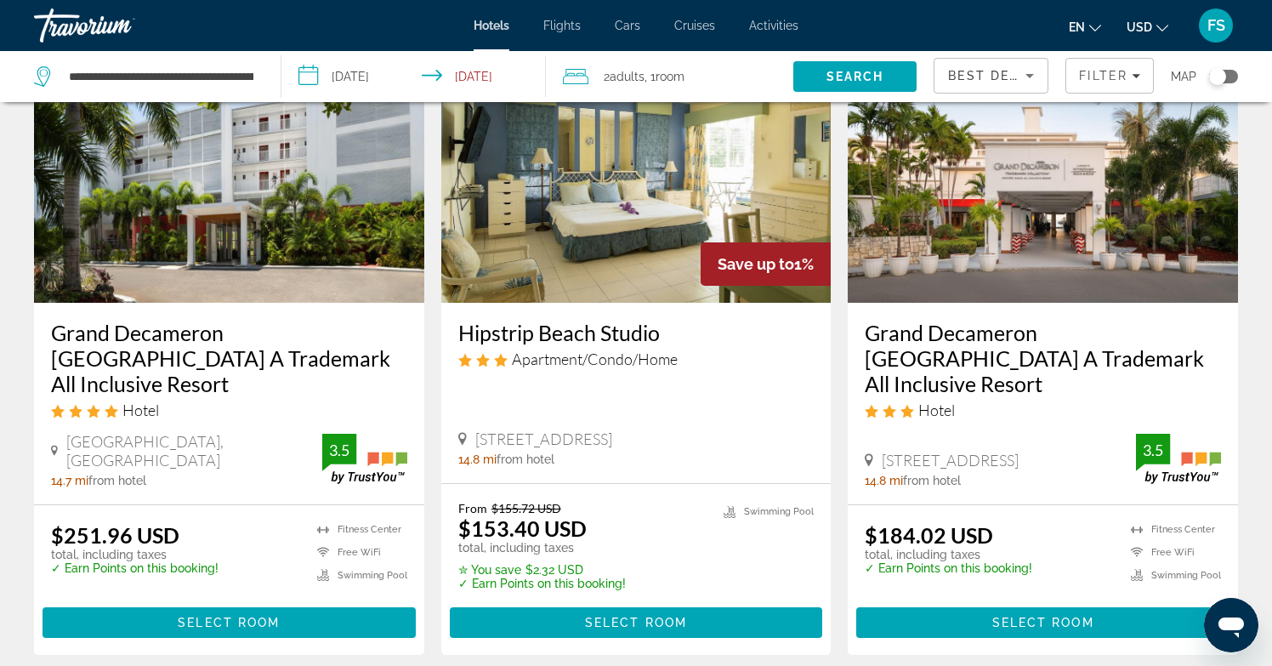
scroll to position [1452, 0]
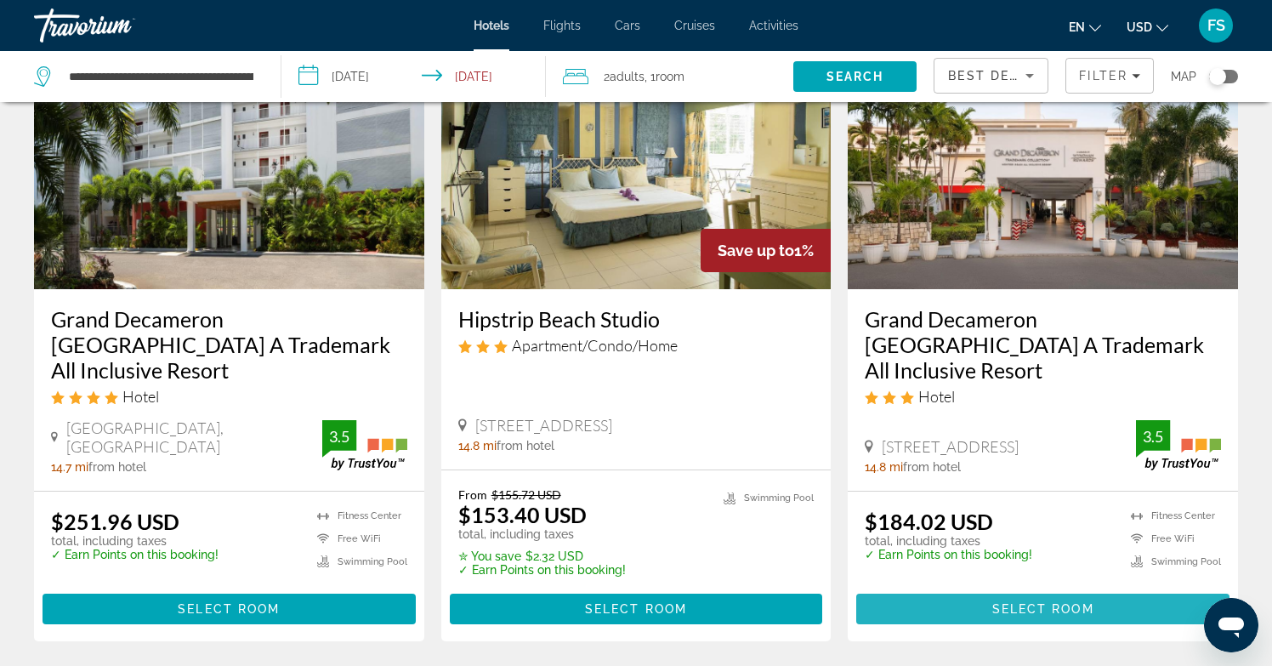
click at [1002, 602] on span "Select Room" at bounding box center [1043, 609] width 102 height 14
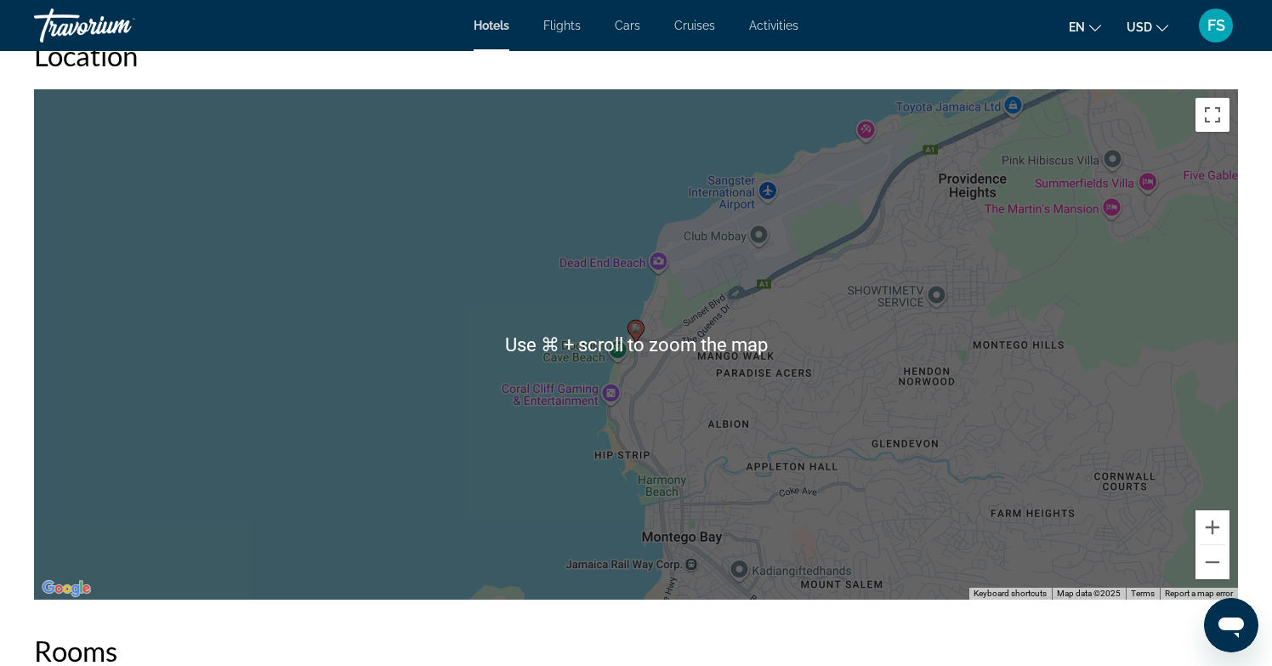
scroll to position [1599, 0]
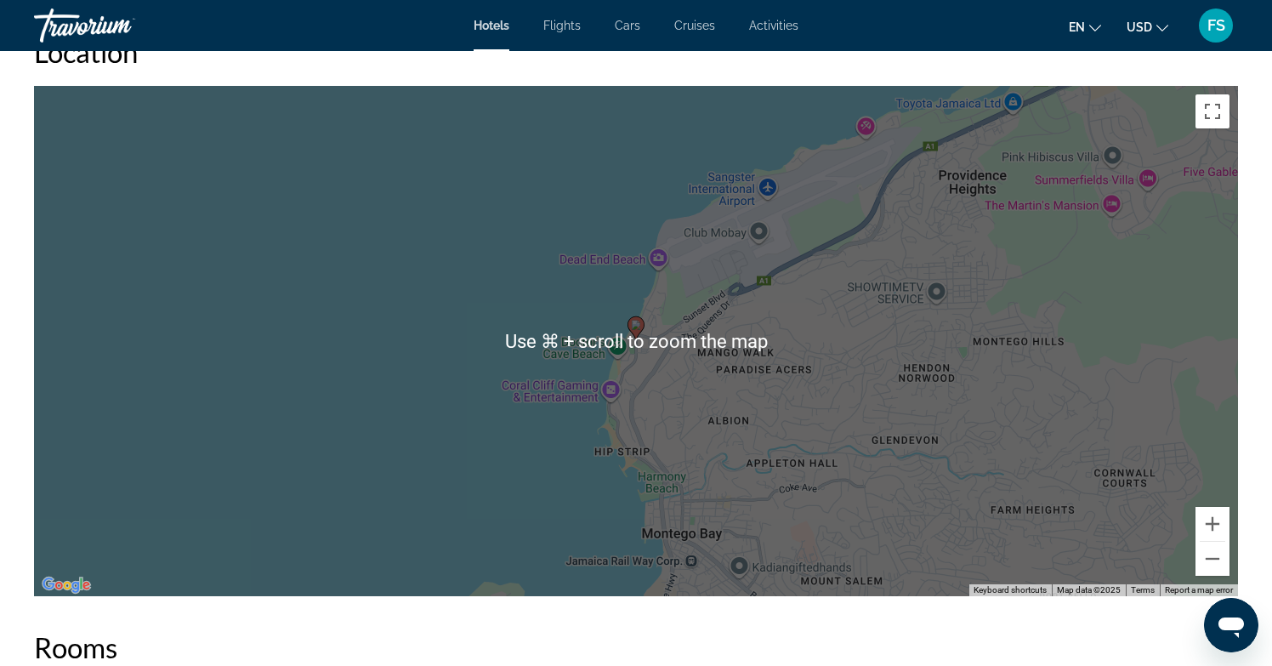
click at [586, 274] on div "To activate drag with keyboard, press Alt + Enter. Once in keyboard drag state,…" at bounding box center [636, 341] width 1204 height 510
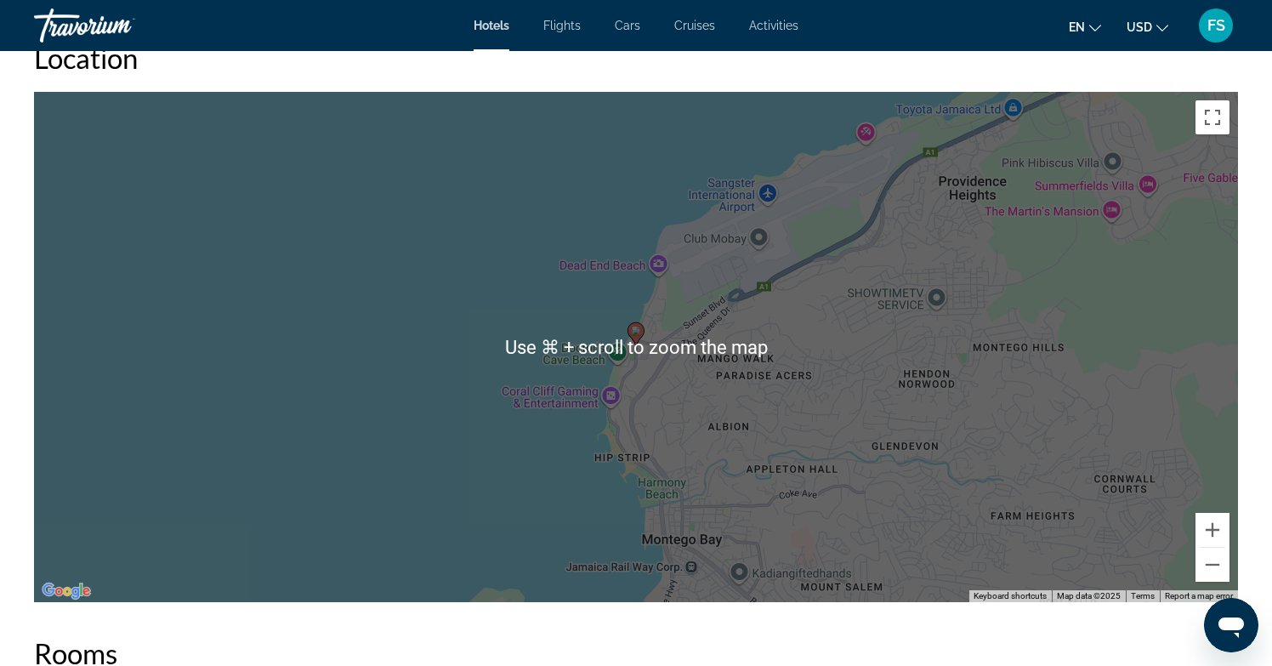
scroll to position [1594, 0]
click at [394, 435] on div "To activate drag with keyboard, press Alt + Enter. Once in keyboard drag state,…" at bounding box center [636, 346] width 1204 height 510
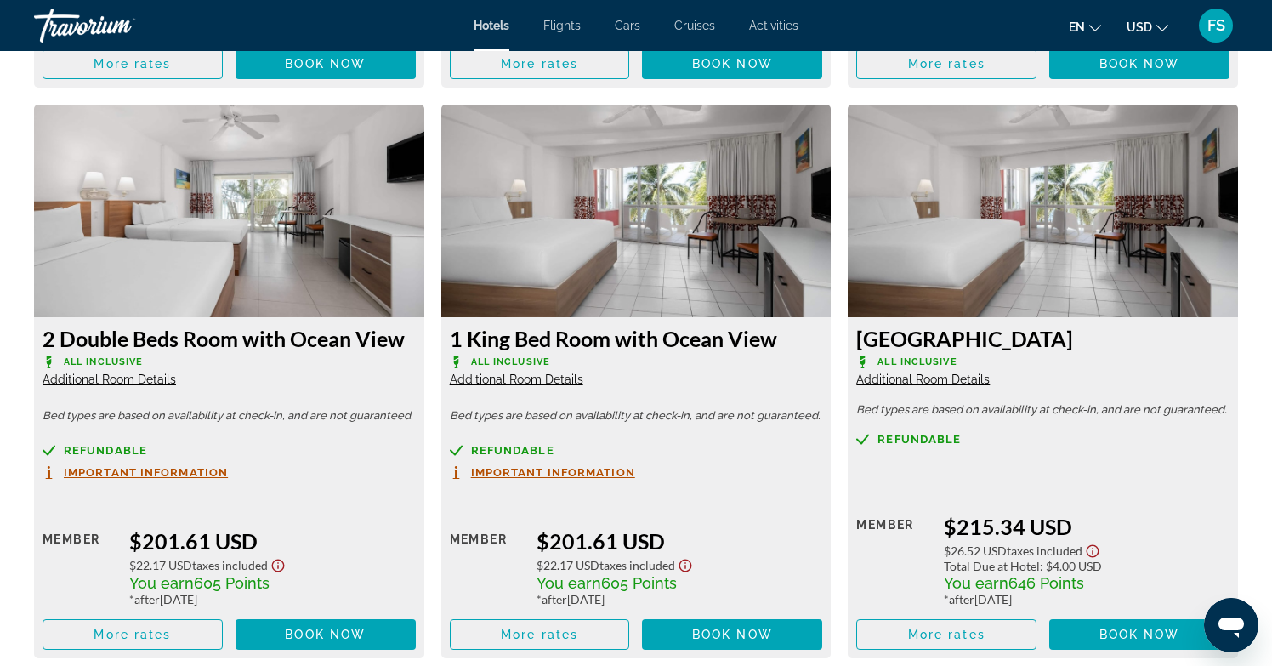
scroll to position [2833, 0]
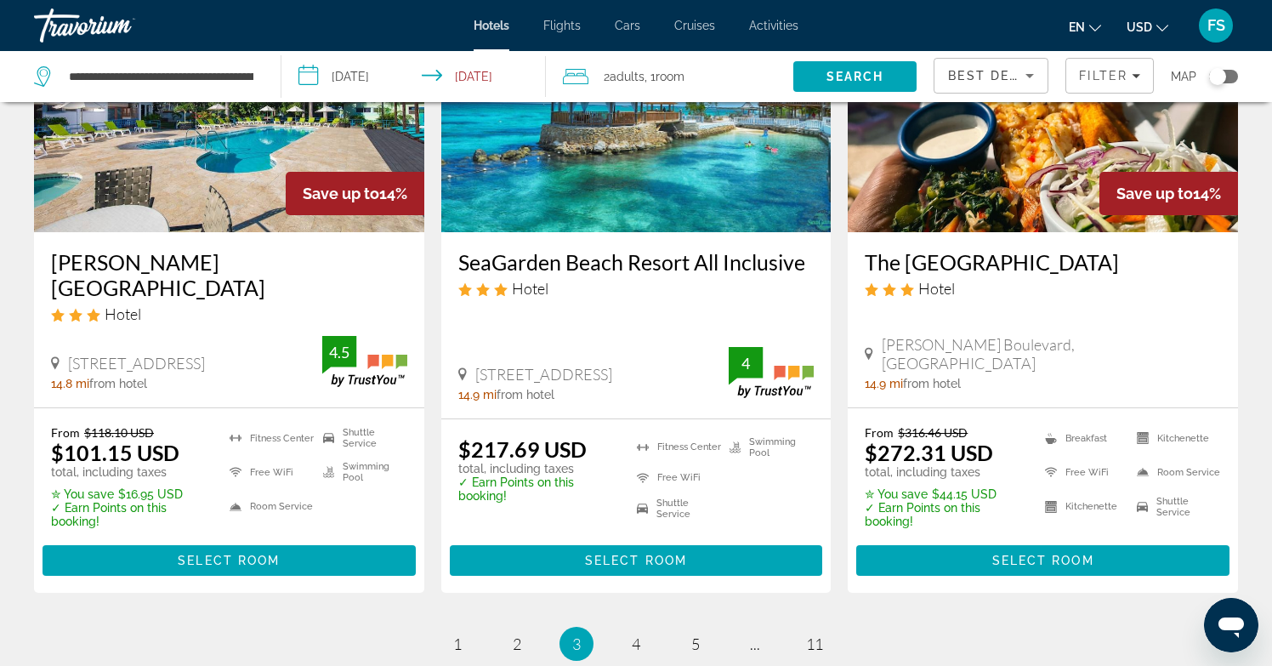
scroll to position [2349, 0]
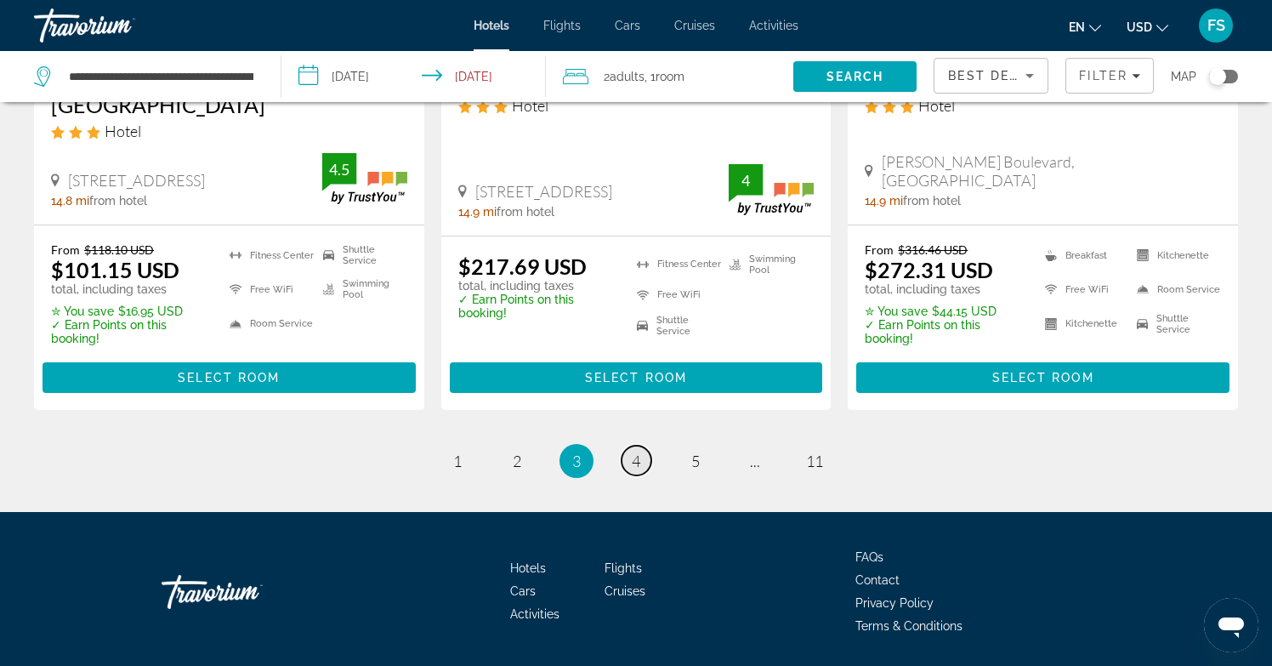
click at [632, 451] on span "4" at bounding box center [636, 460] width 9 height 19
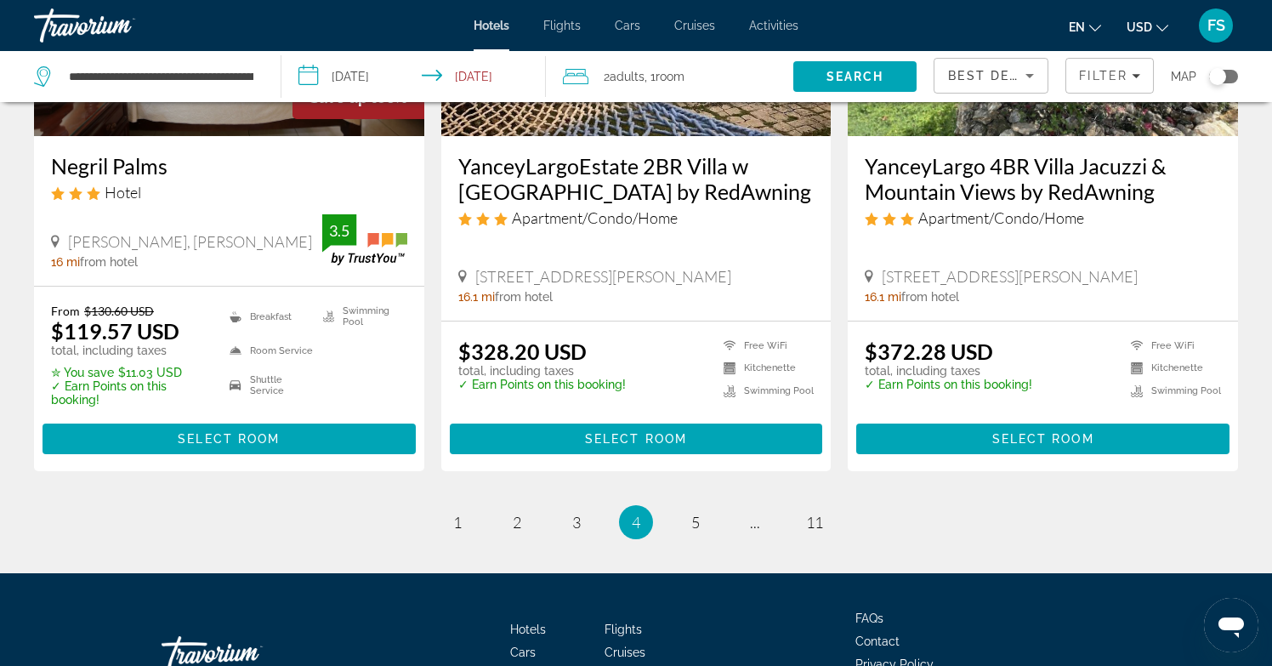
scroll to position [2310, 0]
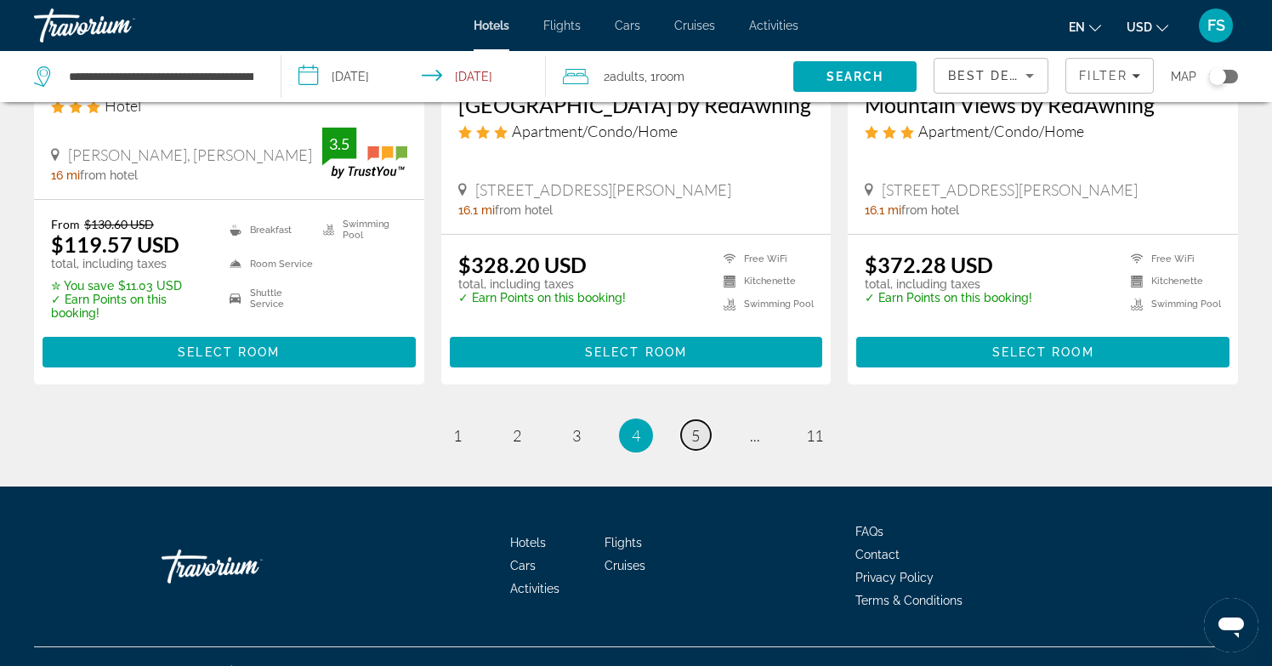
click at [697, 426] on span "5" at bounding box center [695, 435] width 9 height 19
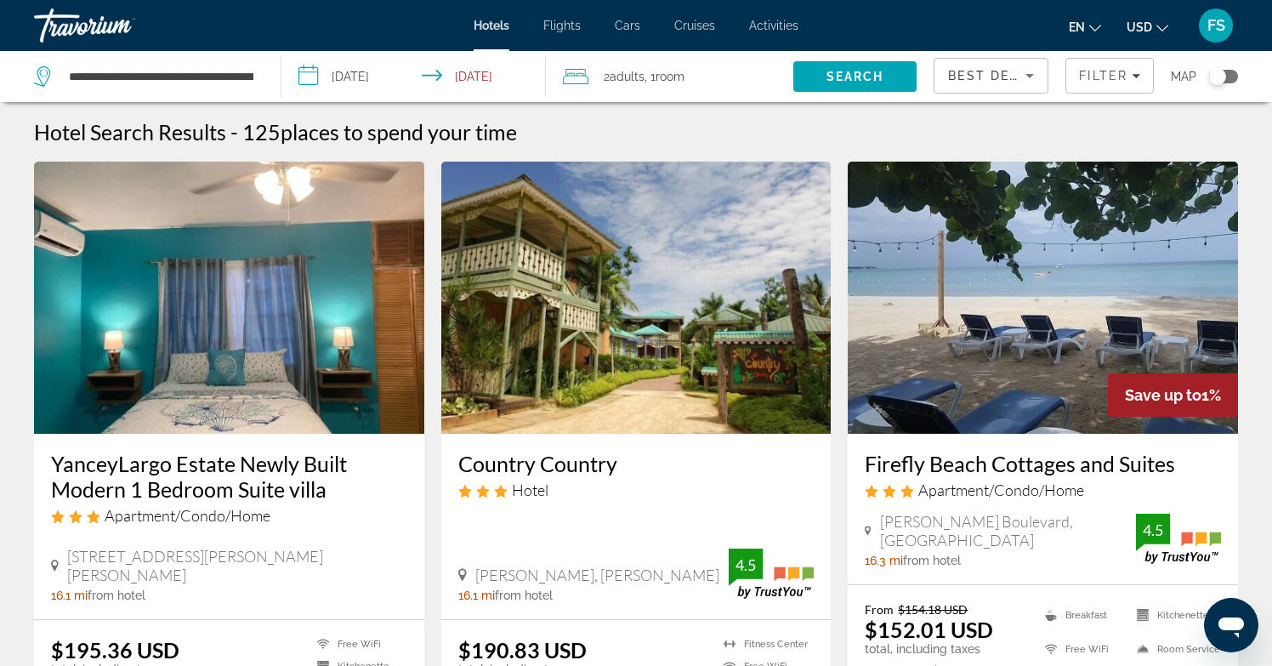
click at [638, 70] on span "Adults" at bounding box center [626, 77] width 35 height 14
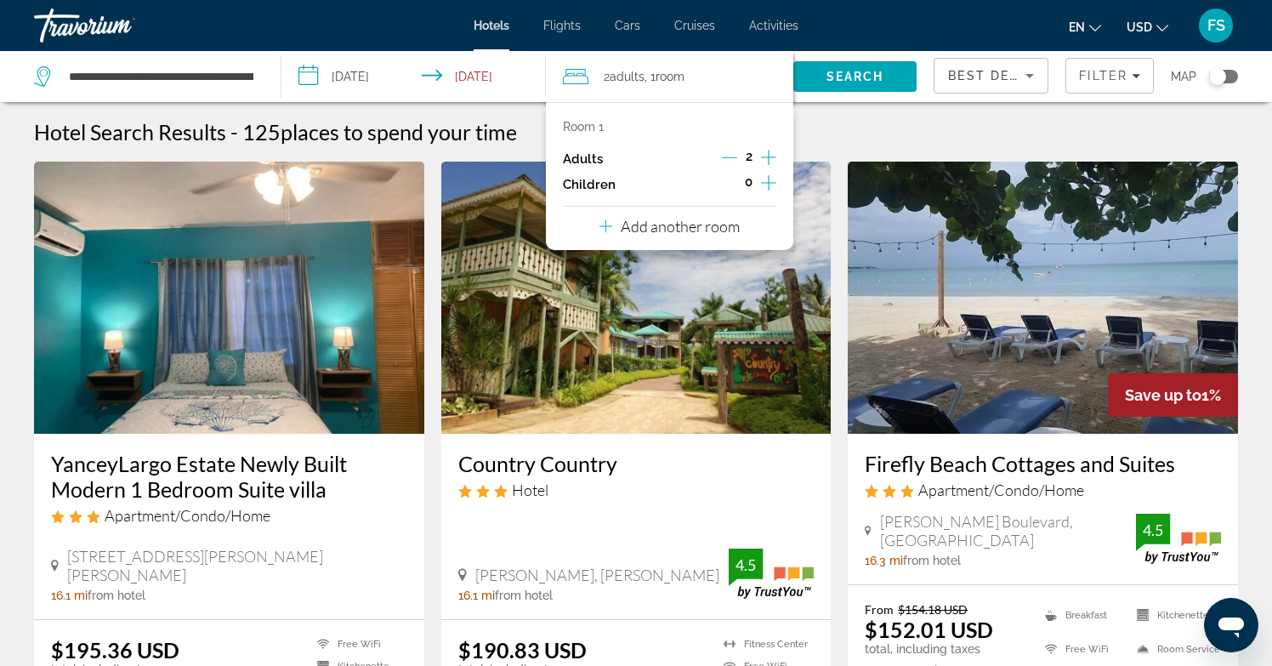
click at [769, 152] on icon "Increment adults" at bounding box center [768, 157] width 15 height 20
click at [836, 129] on div "Hotel Search Results - 125 places to spend your time" at bounding box center [636, 132] width 1204 height 26
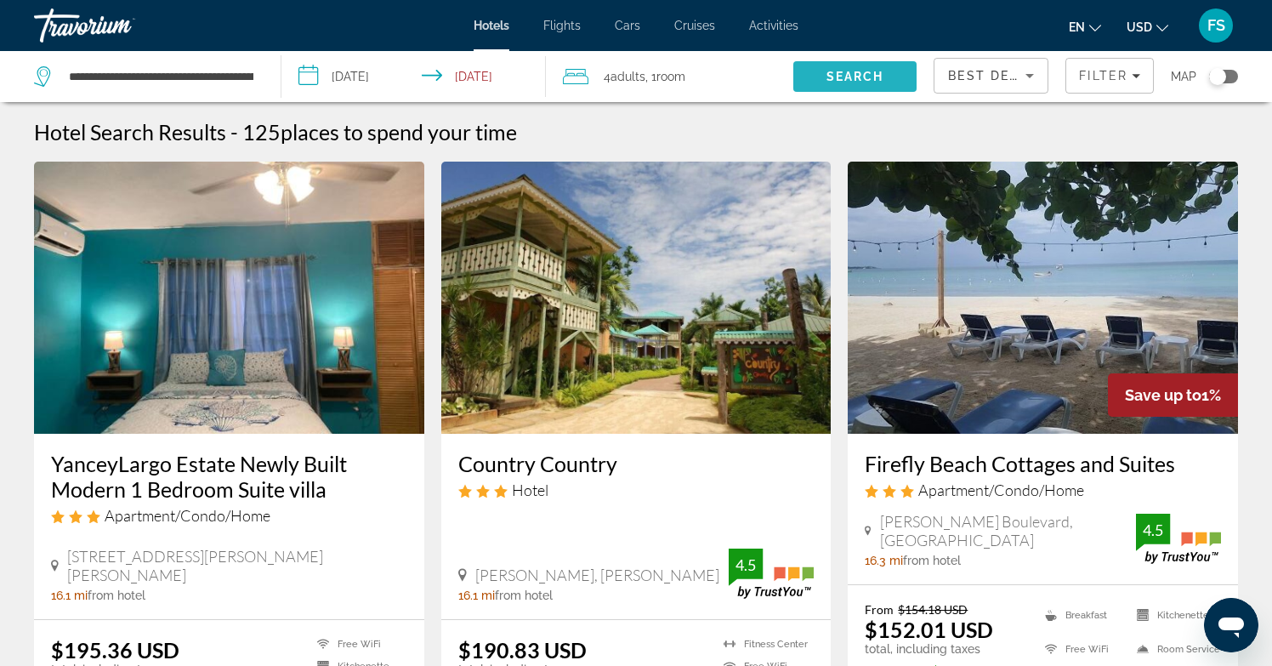
click at [839, 77] on span "Search" at bounding box center [855, 77] width 58 height 14
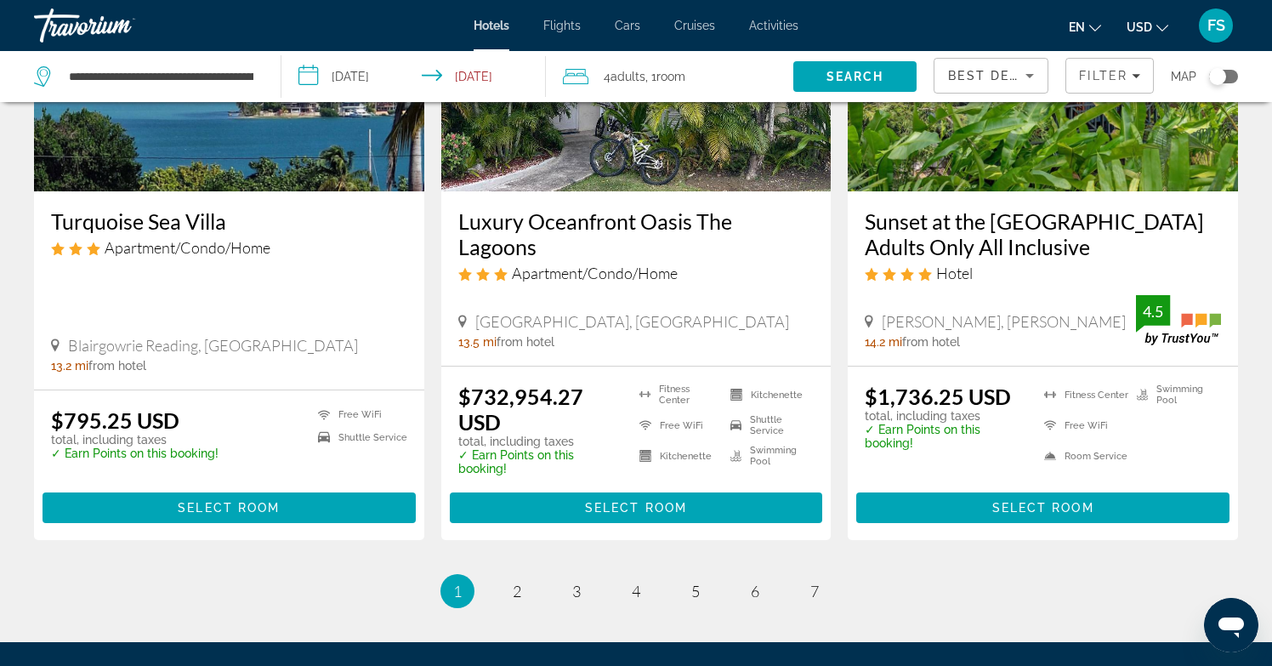
scroll to position [2167, 0]
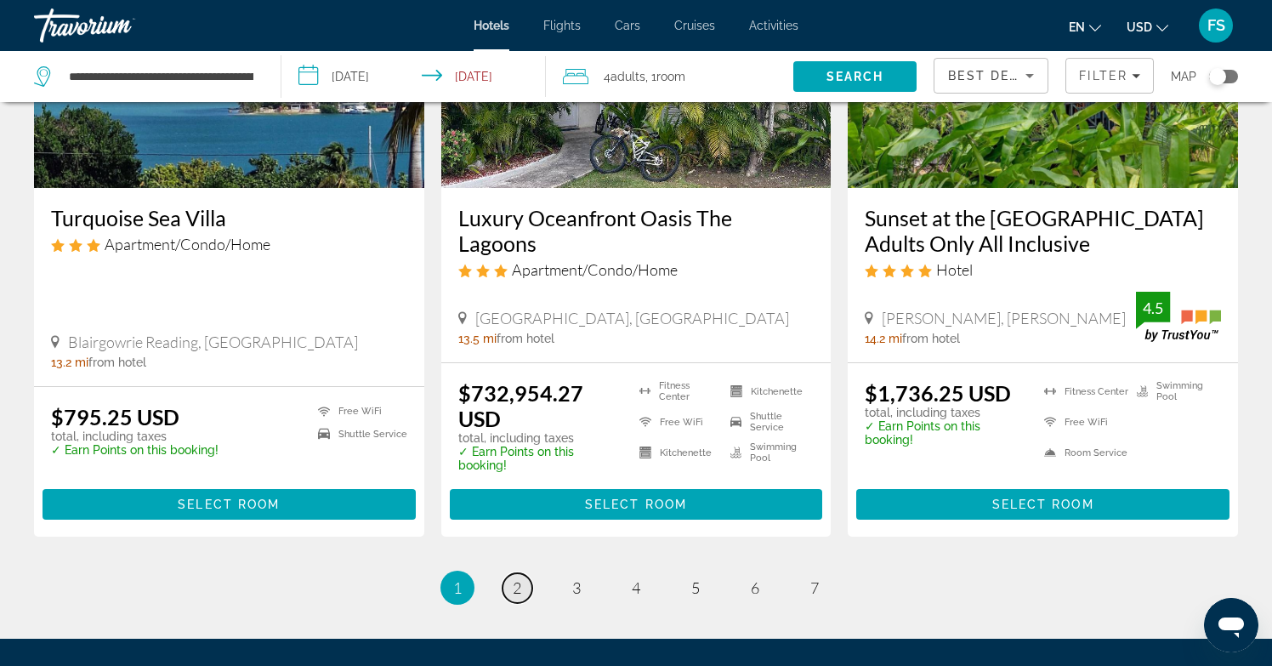
click at [509, 573] on link "page 2" at bounding box center [517, 588] width 30 height 30
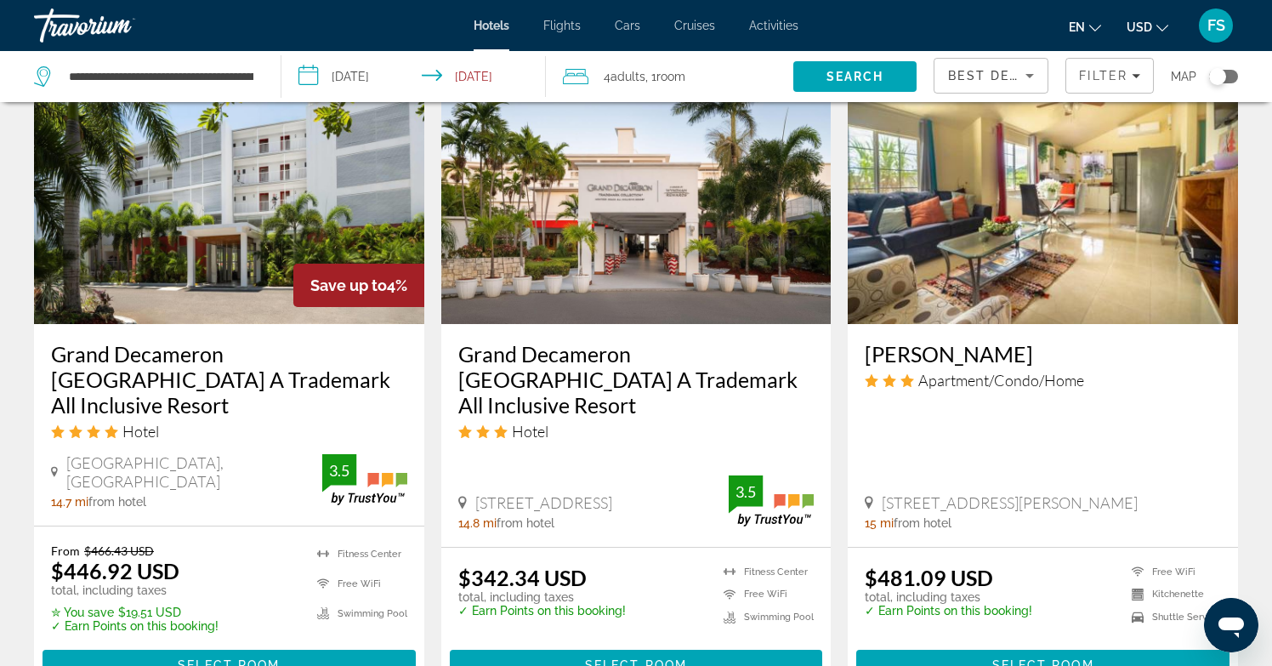
scroll to position [1395, 0]
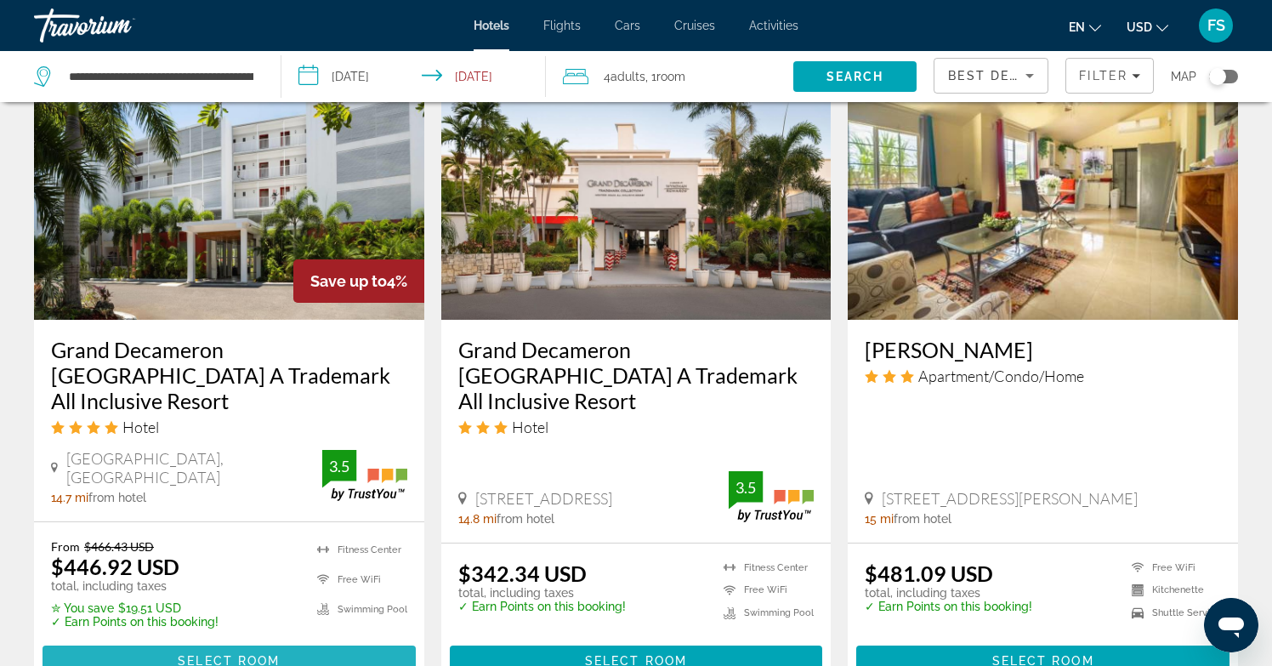
click at [235, 642] on span "Main content" at bounding box center [229, 660] width 373 height 41
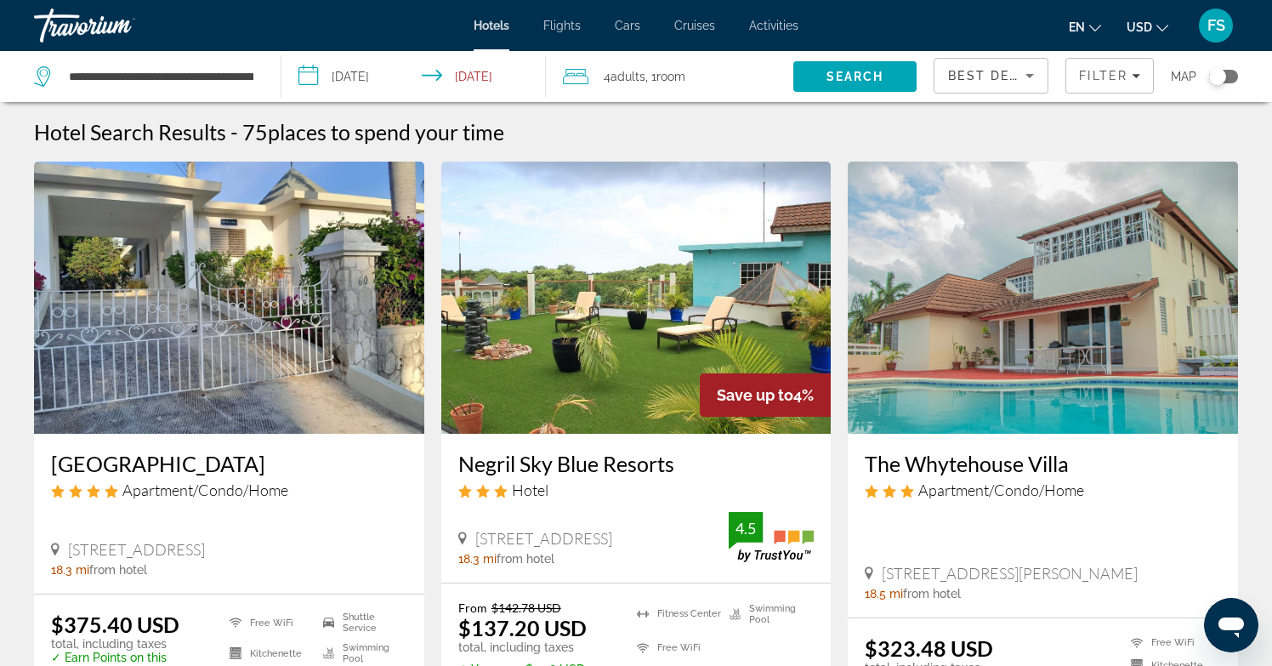
click at [653, 73] on span ", 1 Room rooms" at bounding box center [665, 77] width 40 height 24
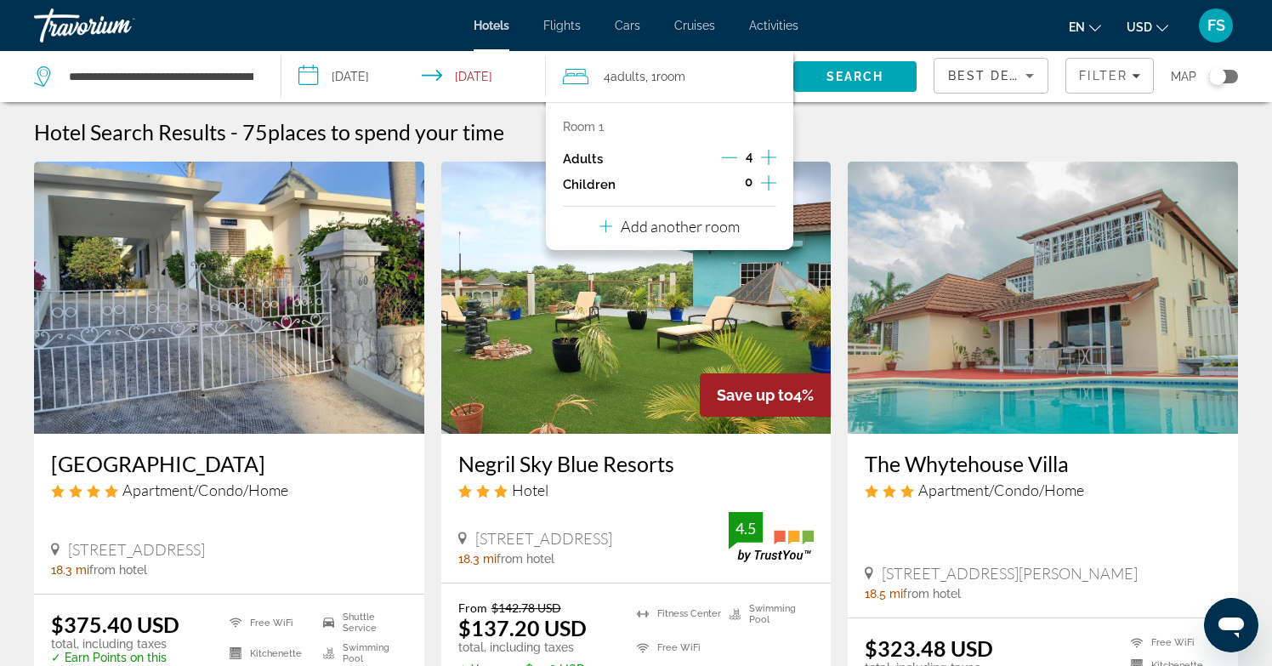
click at [731, 154] on icon "Decrement adults" at bounding box center [729, 157] width 15 height 15
click at [828, 72] on span "Search" at bounding box center [855, 77] width 58 height 14
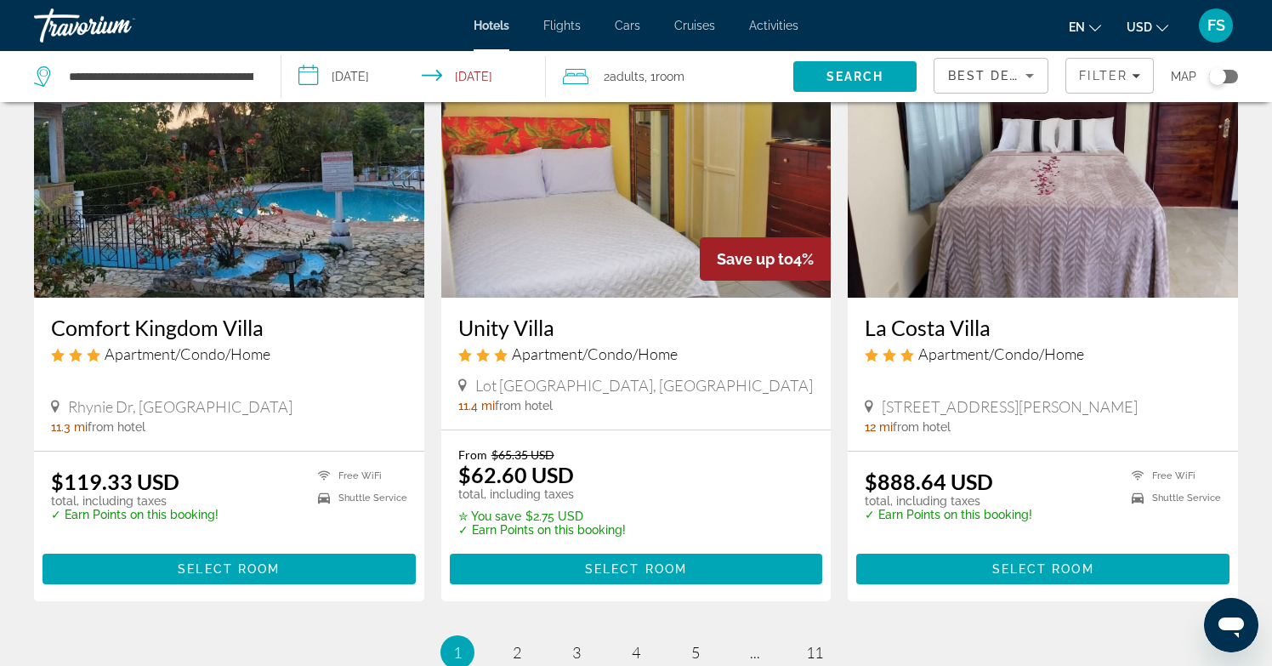
scroll to position [2088, 0]
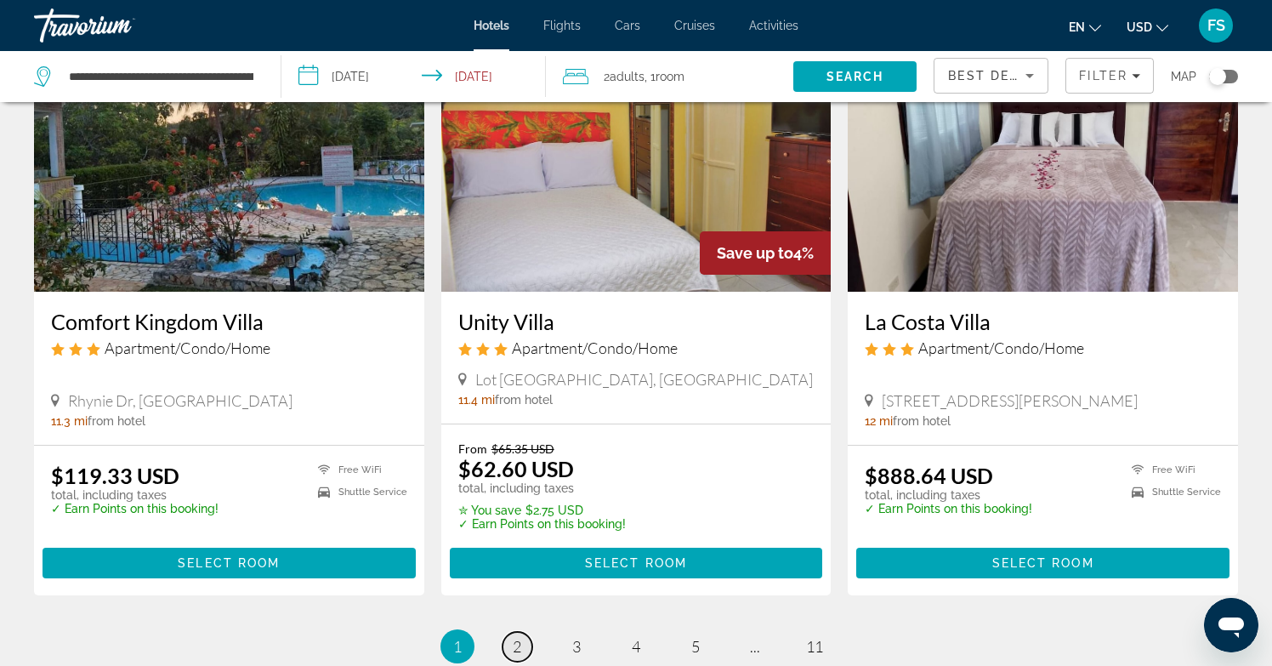
click at [511, 632] on link "page 2" at bounding box center [517, 647] width 30 height 30
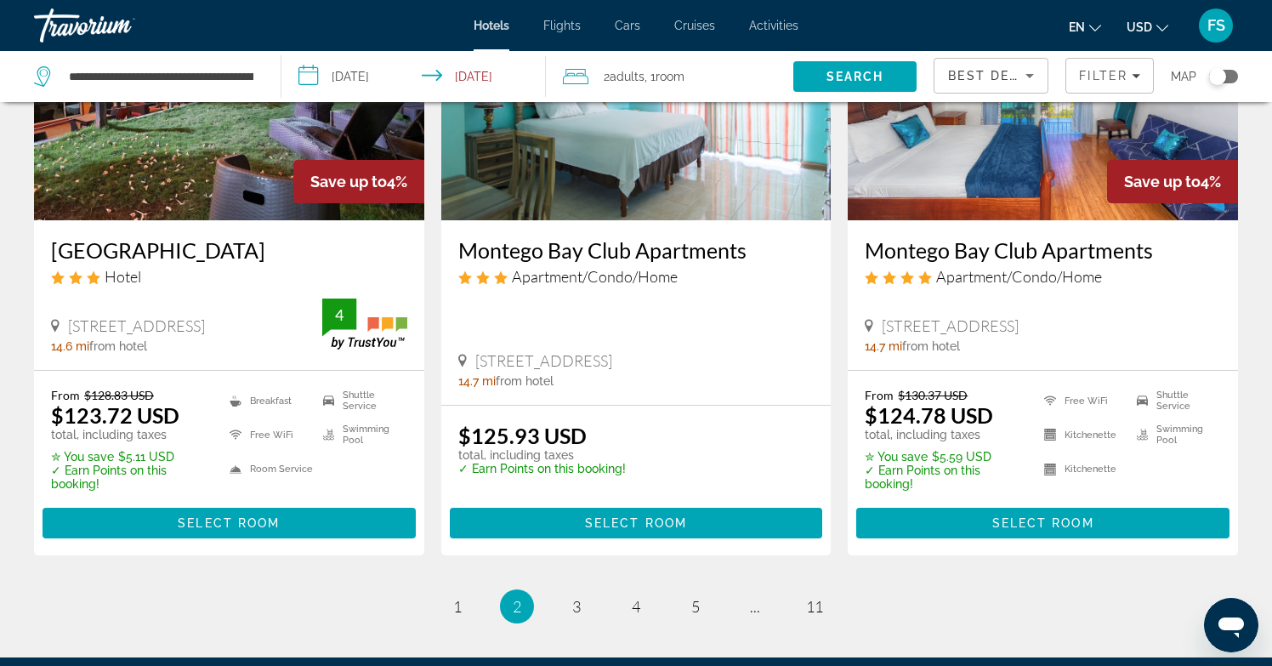
scroll to position [2193, 0]
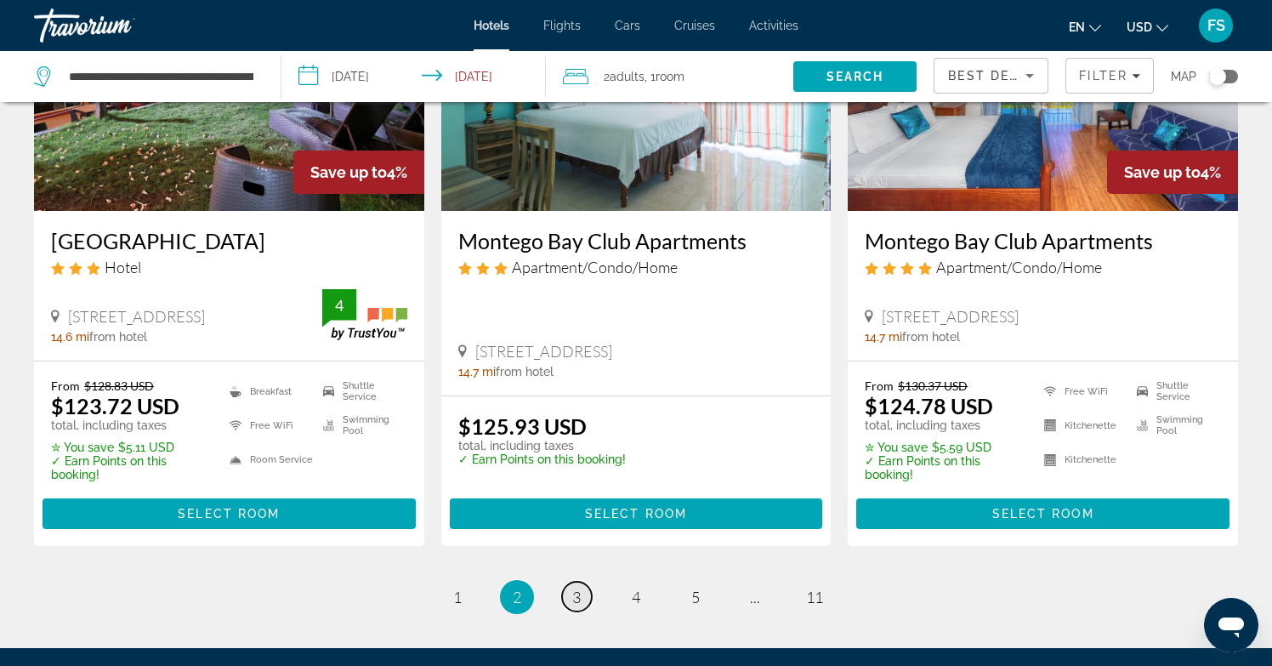
click at [574, 597] on span "3" at bounding box center [576, 596] width 9 height 19
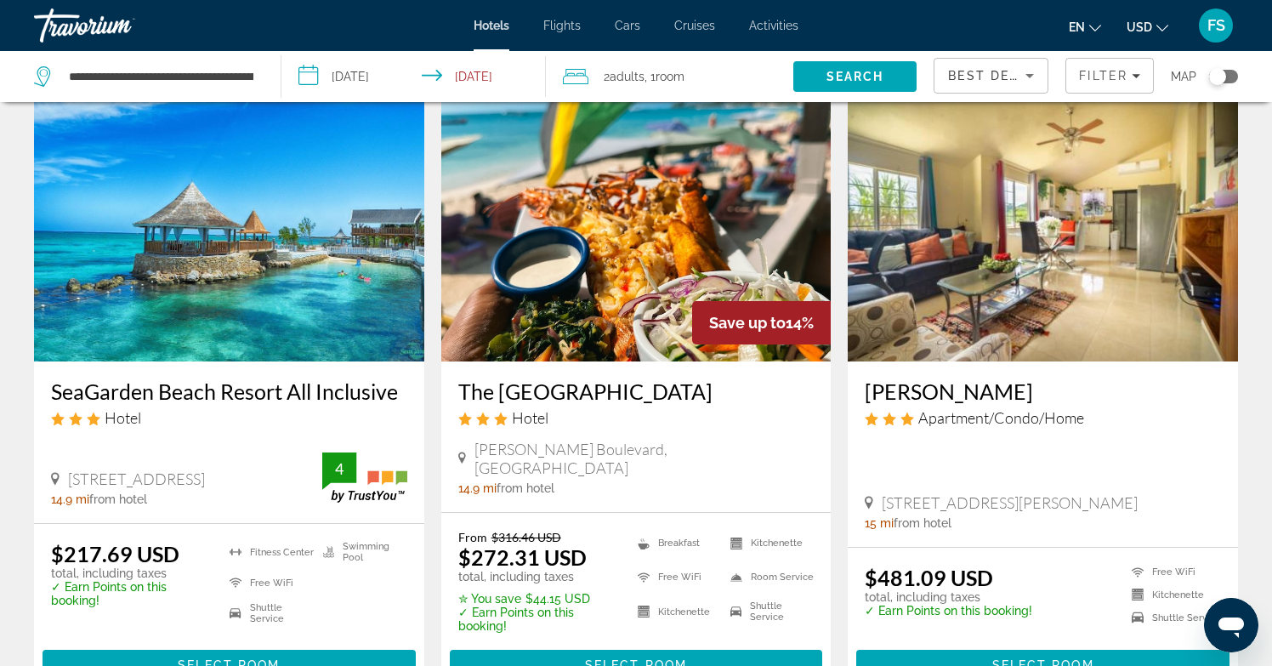
scroll to position [2066, 0]
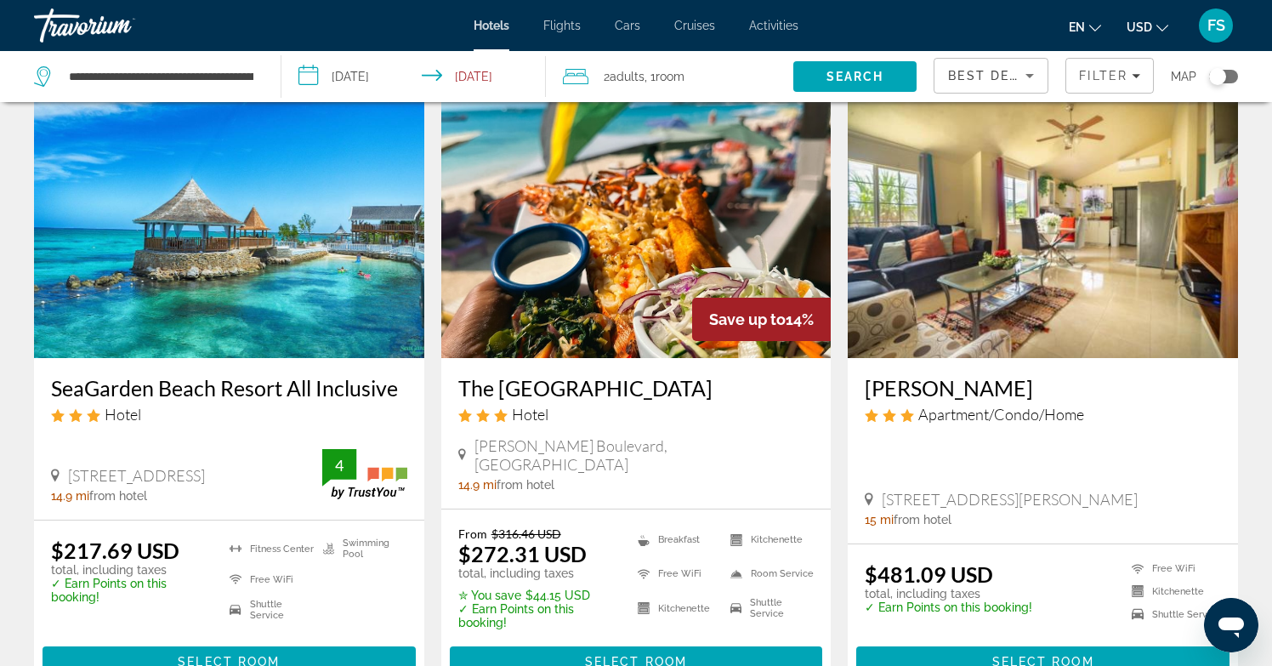
drag, startPoint x: 71, startPoint y: 408, endPoint x: 255, endPoint y: 417, distance: 183.8
click at [205, 466] on span "[STREET_ADDRESS]" at bounding box center [136, 475] width 137 height 19
drag, startPoint x: 258, startPoint y: 411, endPoint x: 60, endPoint y: 410, distance: 197.2
click at [60, 466] on div "[STREET_ADDRESS]" at bounding box center [186, 475] width 271 height 19
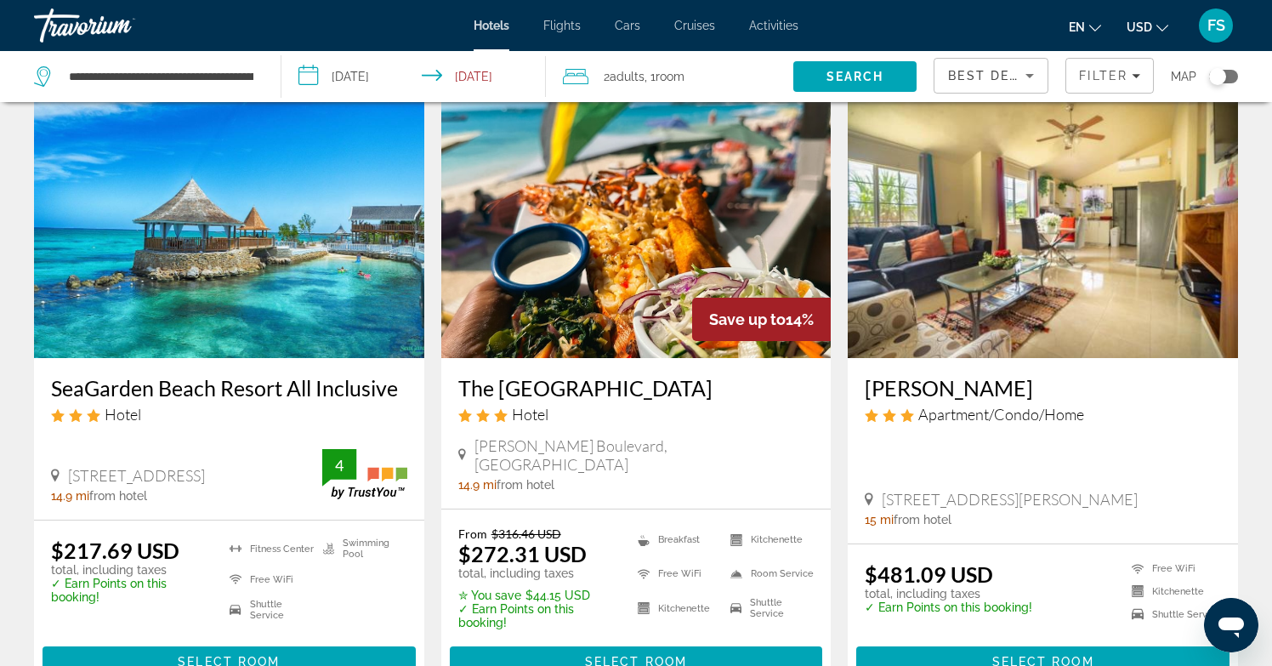
copy span "[STREET_ADDRESS]"
